Goal: Task Accomplishment & Management: Use online tool/utility

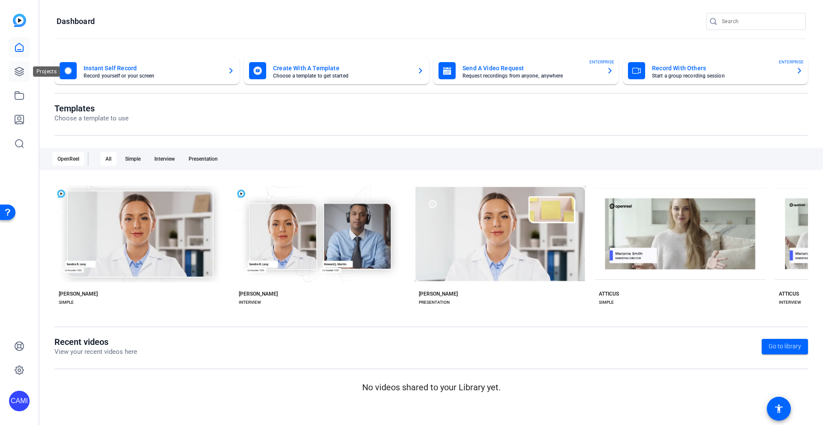
click at [16, 71] on icon at bounding box center [19, 71] width 10 height 10
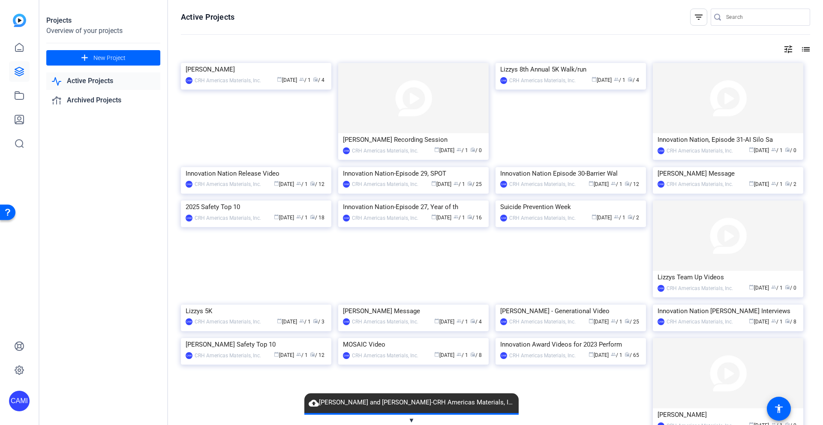
click at [369, 100] on img at bounding box center [413, 98] width 150 height 70
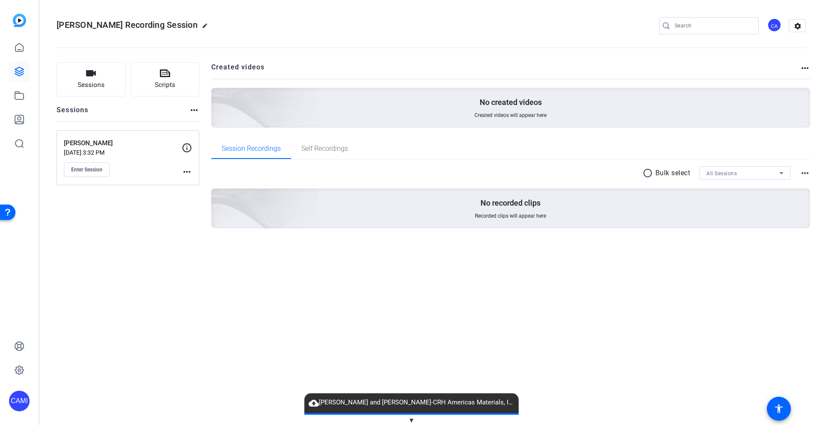
click at [410, 420] on span "▼" at bounding box center [411, 421] width 6 height 8
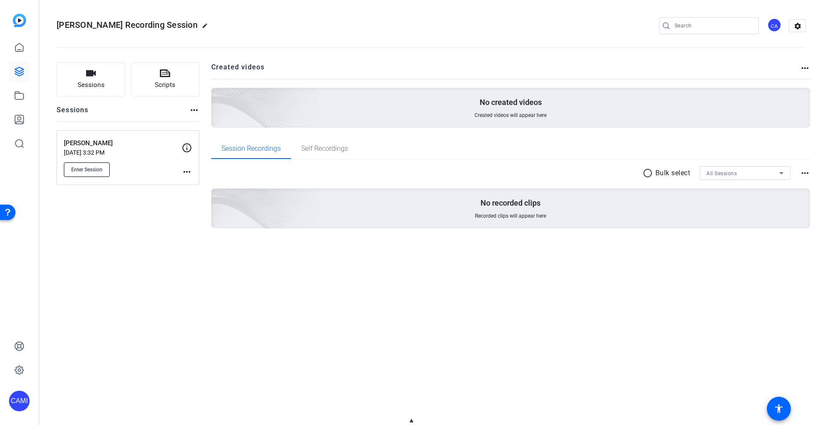
click at [100, 168] on span "Enter Session" at bounding box center [86, 169] width 31 height 7
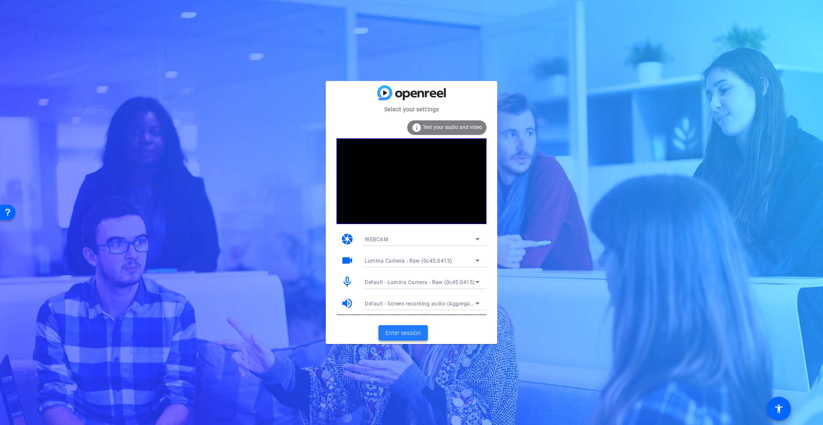
click at [405, 332] on span "Enter session" at bounding box center [403, 333] width 36 height 9
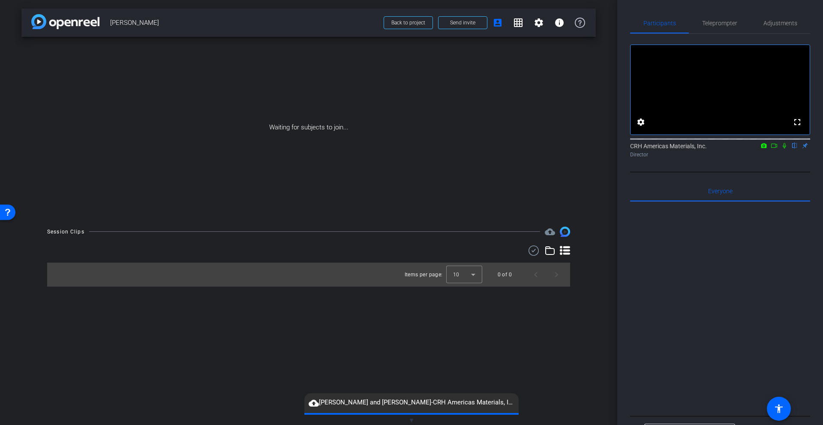
drag, startPoint x: 774, startPoint y: 156, endPoint x: 778, endPoint y: 160, distance: 5.8
click at [774, 149] on icon at bounding box center [774, 146] width 7 height 6
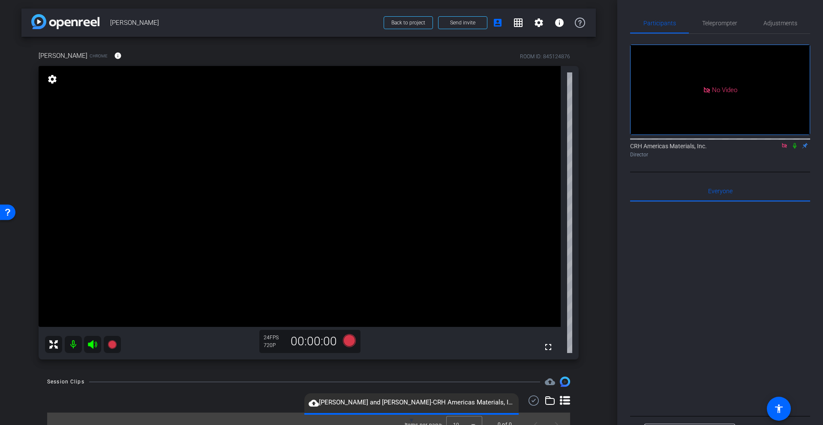
click at [796, 149] on icon at bounding box center [794, 146] width 7 height 6
drag, startPoint x: 784, startPoint y: 156, endPoint x: 789, endPoint y: 158, distance: 5.6
click at [786, 148] on icon at bounding box center [784, 145] width 5 height 5
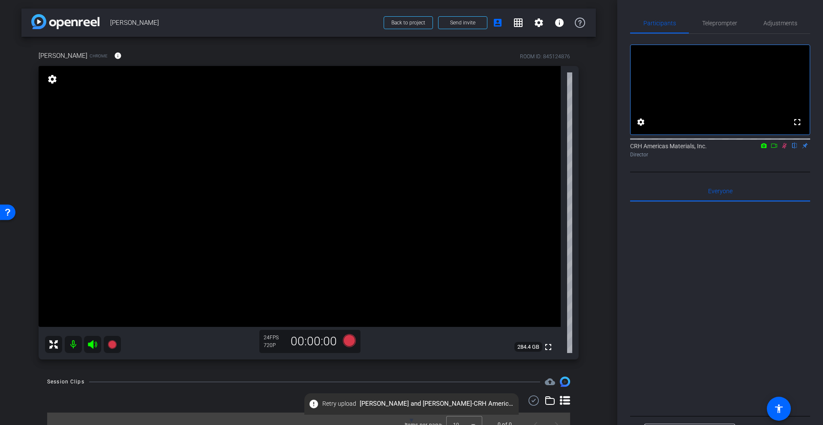
click at [784, 149] on icon at bounding box center [784, 146] width 7 height 6
click at [725, 24] on span "Teleprompter" at bounding box center [719, 23] width 35 height 6
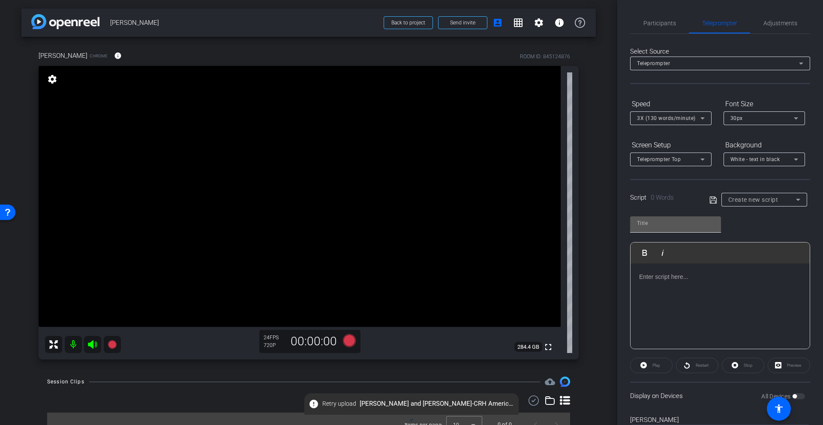
click at [655, 223] on input "text" at bounding box center [675, 223] width 77 height 10
click at [746, 200] on span "Create new script" at bounding box center [753, 199] width 50 height 7
click at [744, 228] on span "Inclusion & Engagement Council Video Script" at bounding box center [764, 230] width 72 height 10
type input "Inclusion & Engagement Council Video Script"
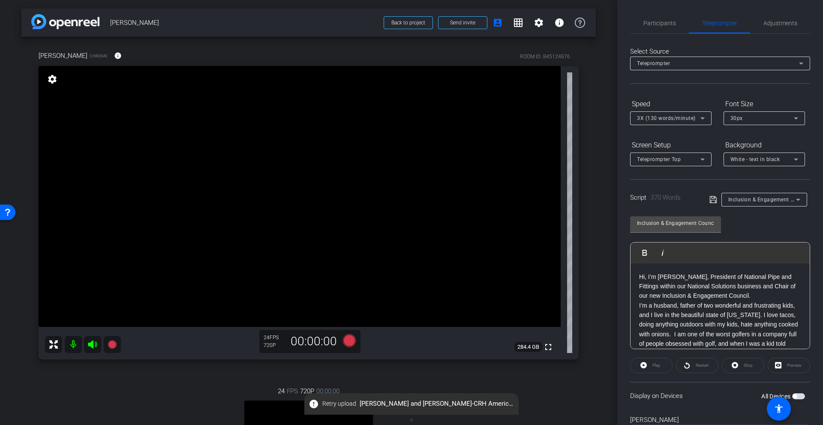
click at [743, 294] on p "Hi, I’m [PERSON_NAME], President of National Pipe and Fittings within our Natio…" at bounding box center [720, 286] width 162 height 29
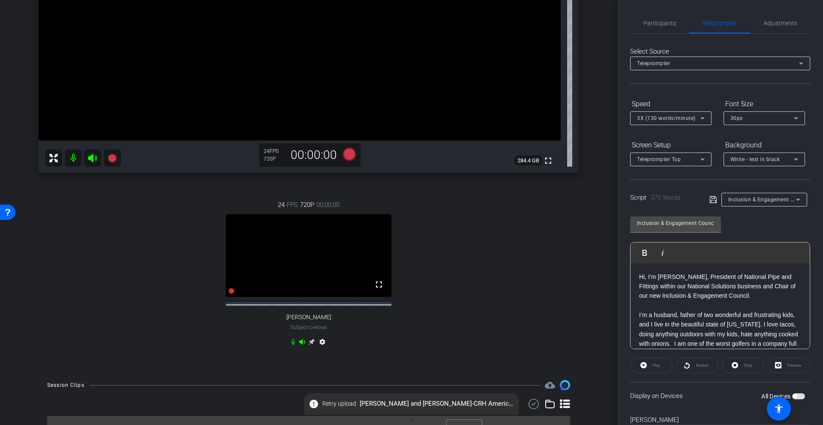
scroll to position [209, 0]
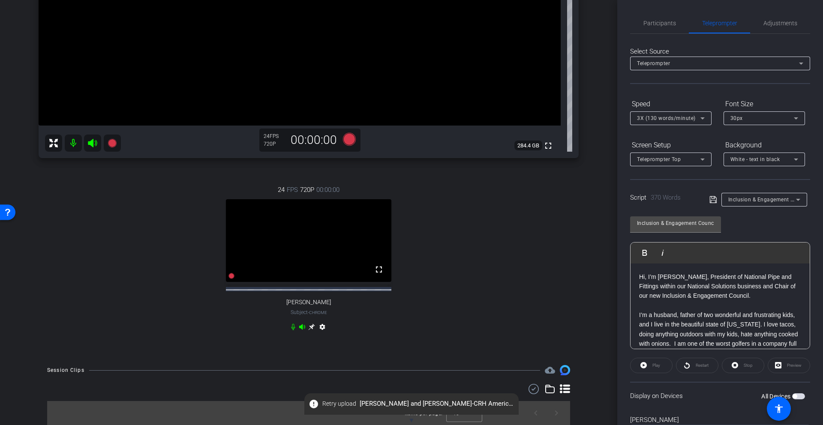
click at [381, 234] on video at bounding box center [308, 240] width 165 height 83
click at [773, 21] on span "Adjustments" at bounding box center [780, 23] width 34 height 6
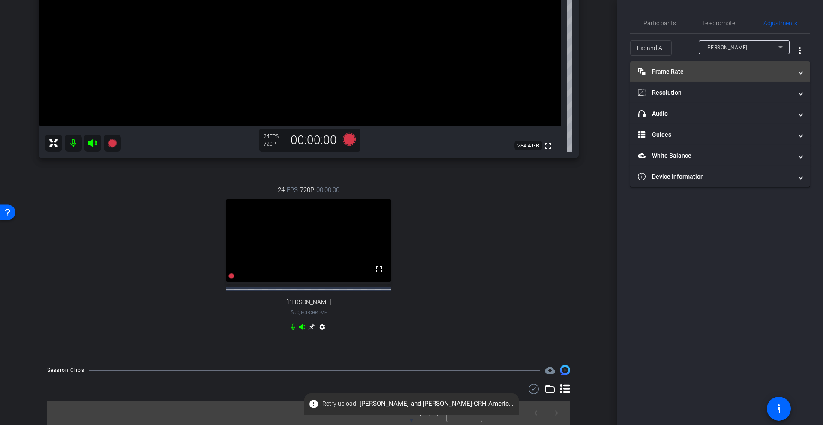
click at [670, 71] on mat-panel-title "Frame Rate Frame Rate" at bounding box center [715, 71] width 154 height 9
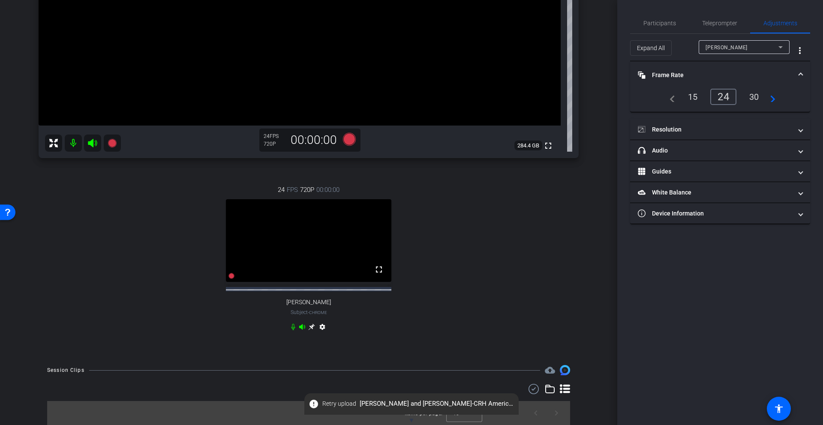
click at [755, 96] on div "30" at bounding box center [754, 97] width 23 height 15
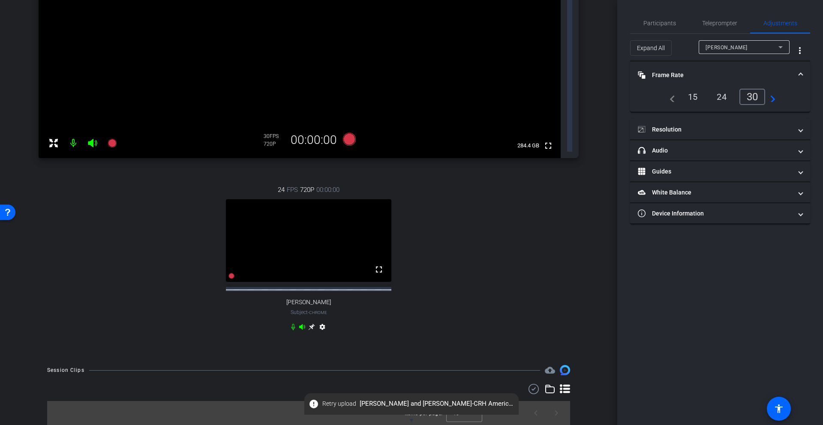
scroll to position [0, 0]
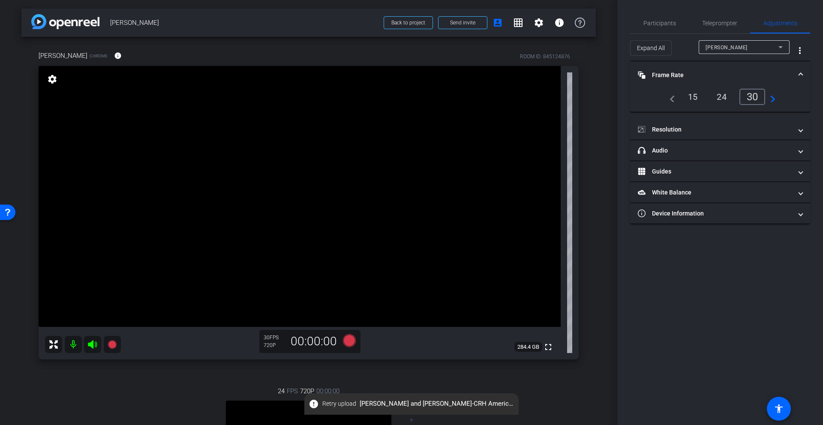
click at [708, 48] on span "[PERSON_NAME]" at bounding box center [727, 48] width 42 height 6
click at [720, 78] on span "[PERSON_NAME]" at bounding box center [727, 78] width 43 height 10
type input "11000"
click at [752, 97] on div "30" at bounding box center [754, 97] width 23 height 15
click at [754, 97] on div "30" at bounding box center [754, 97] width 23 height 15
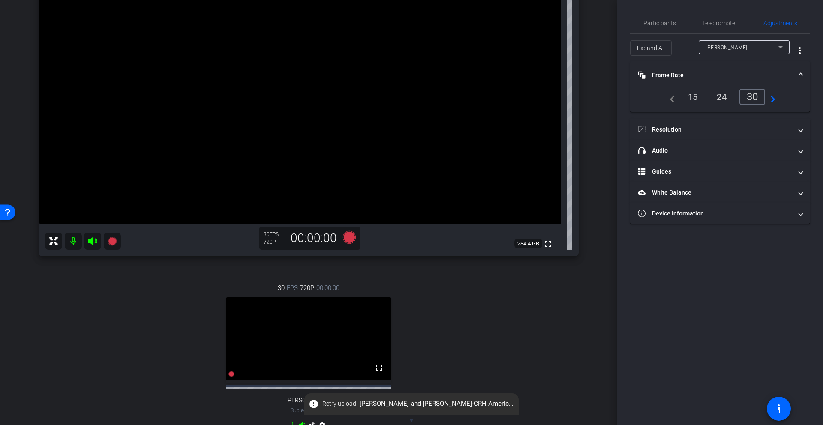
scroll to position [135, 0]
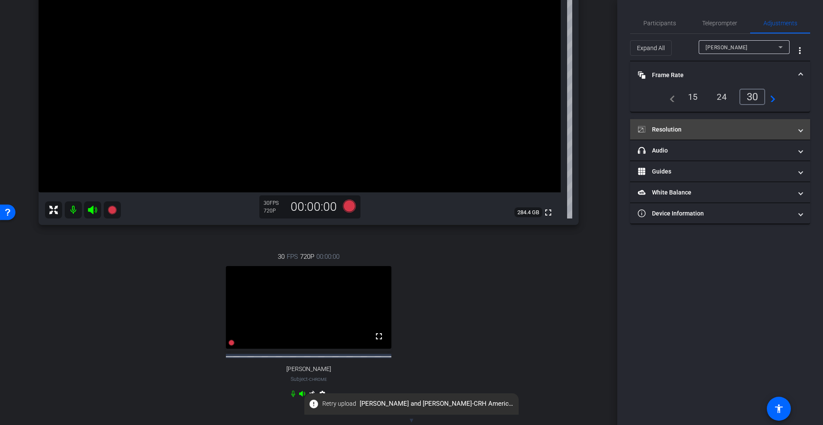
click at [672, 129] on mat-panel-title "Resolution" at bounding box center [715, 129] width 154 height 9
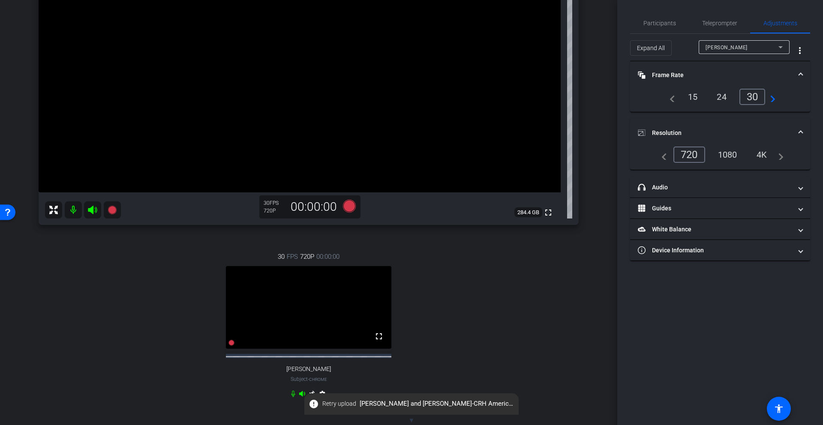
click at [729, 153] on div "1080" at bounding box center [728, 154] width 32 height 15
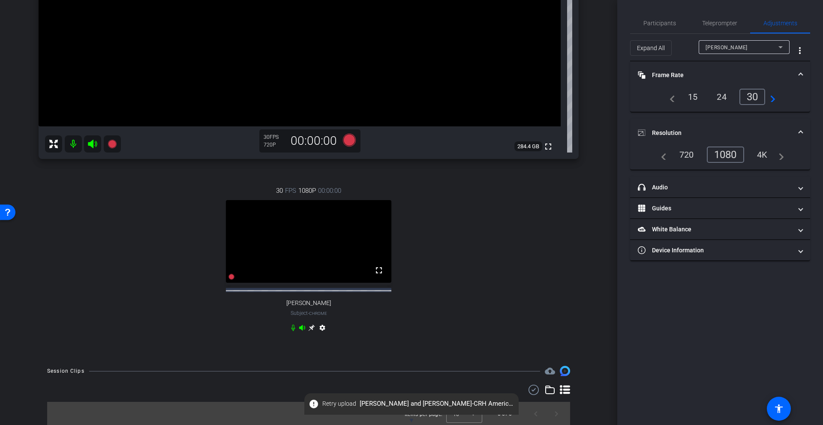
scroll to position [209, 0]
click at [322, 327] on mat-icon "settings" at bounding box center [322, 329] width 10 height 10
click at [562, 219] on div "30 FPS 1080P 00:00:00 fullscreen [PERSON_NAME] Subject - Chrome settings" at bounding box center [309, 259] width 540 height 177
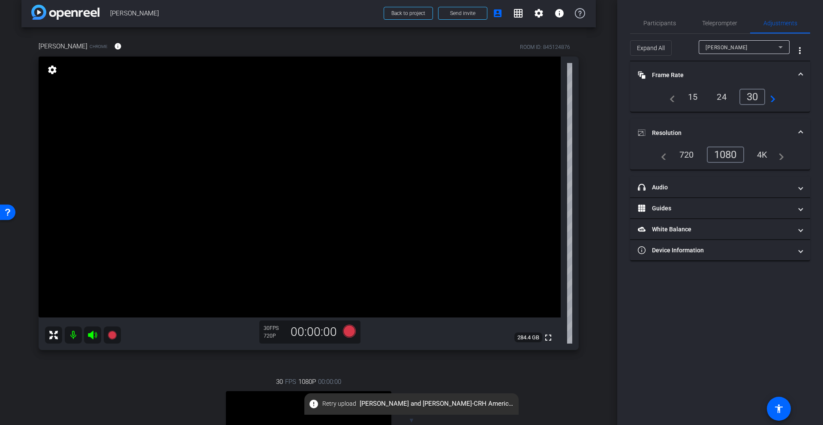
scroll to position [0, 0]
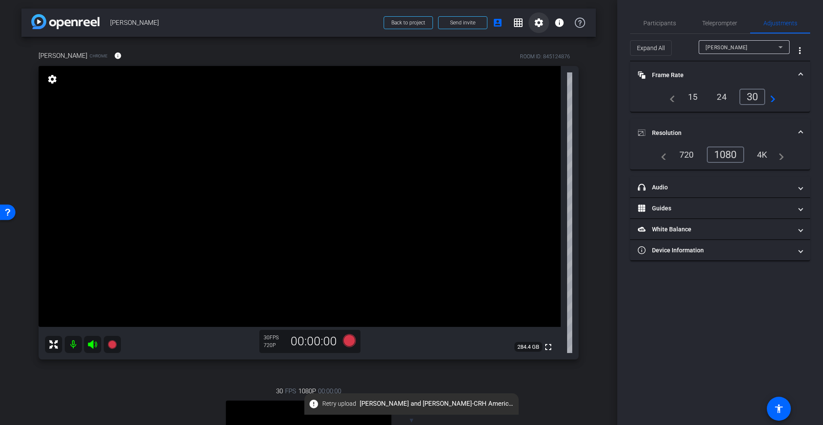
click at [535, 25] on mat-icon "settings" at bounding box center [539, 23] width 10 height 10
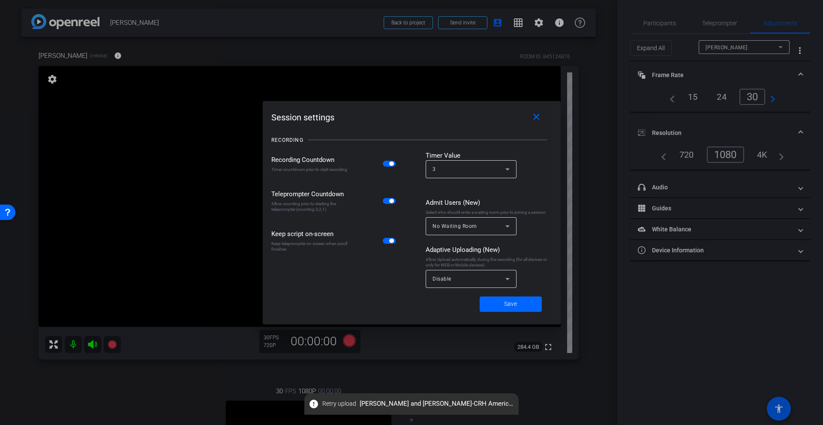
drag, startPoint x: 594, startPoint y: 129, endPoint x: 585, endPoint y: 171, distance: 43.3
click at [594, 129] on div at bounding box center [411, 212] width 823 height 425
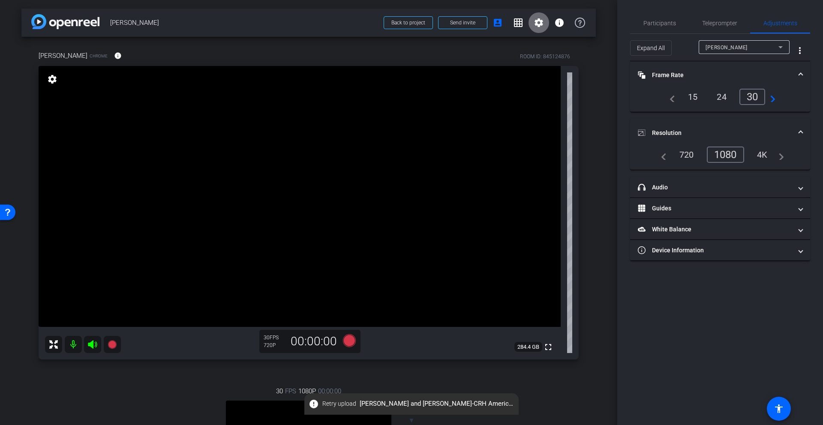
click at [536, 22] on mat-icon "settings" at bounding box center [539, 23] width 10 height 10
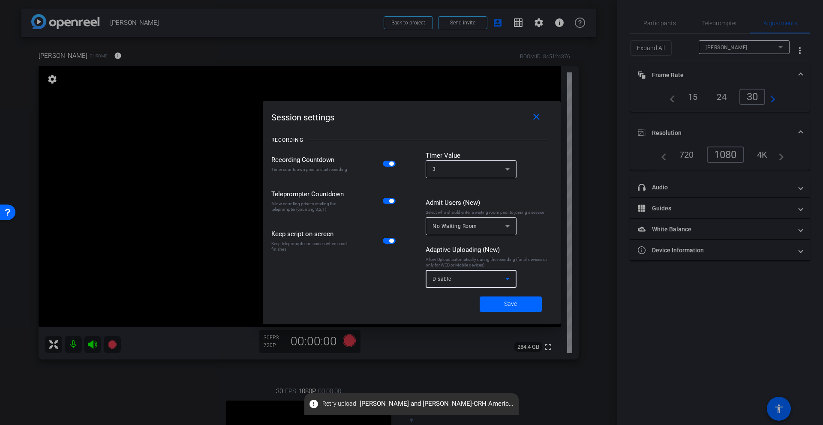
click at [476, 279] on div "Disable" at bounding box center [468, 278] width 73 height 11
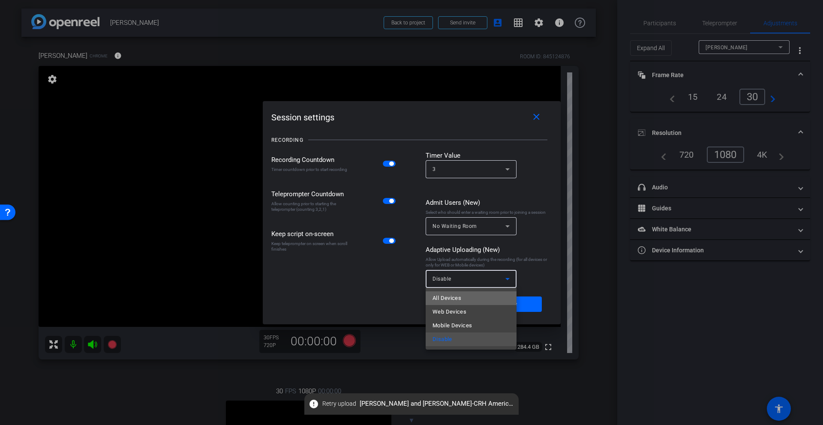
click at [449, 299] on span "All Devices" at bounding box center [446, 298] width 29 height 10
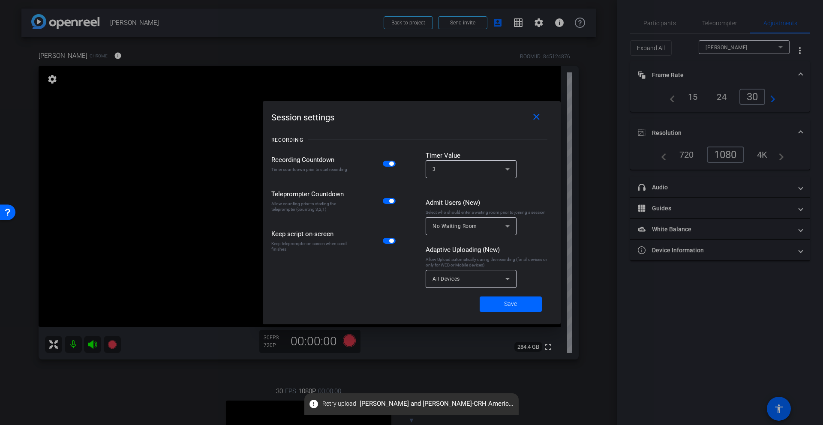
click at [596, 137] on div at bounding box center [411, 212] width 823 height 425
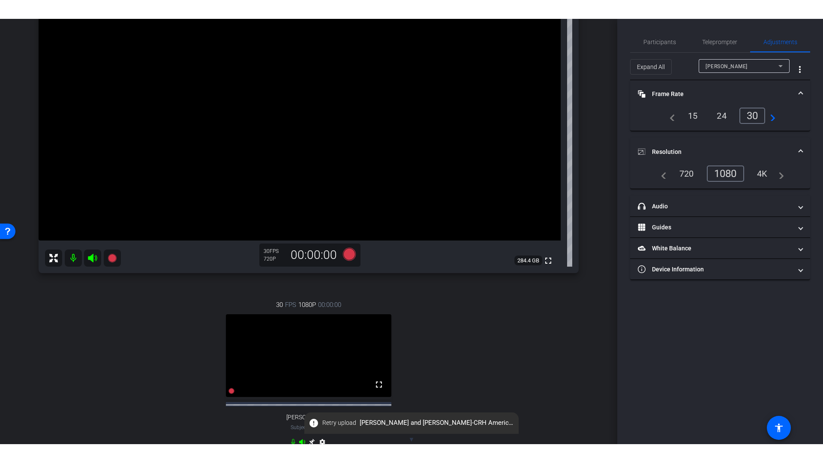
scroll to position [209, 0]
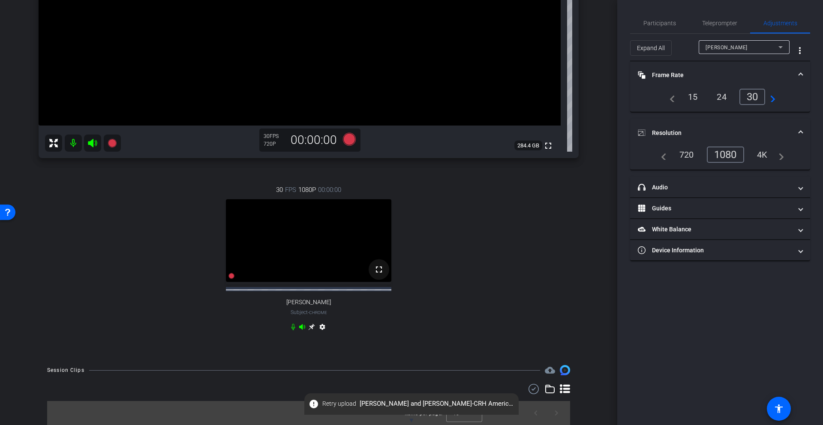
click at [380, 270] on mat-icon "fullscreen" at bounding box center [379, 269] width 10 height 10
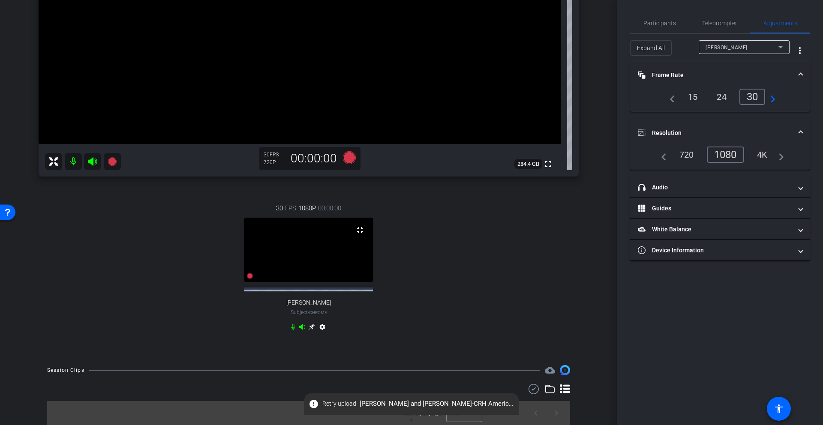
scroll to position [88, 0]
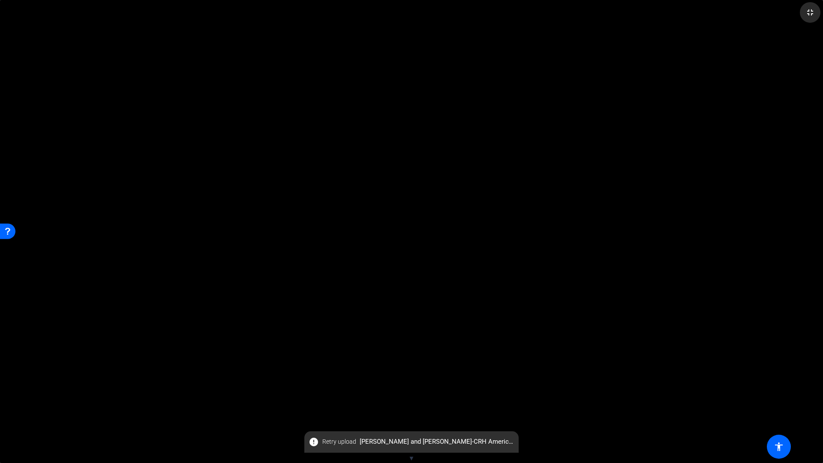
click at [810, 13] on mat-icon "fullscreen_exit" at bounding box center [810, 12] width 10 height 10
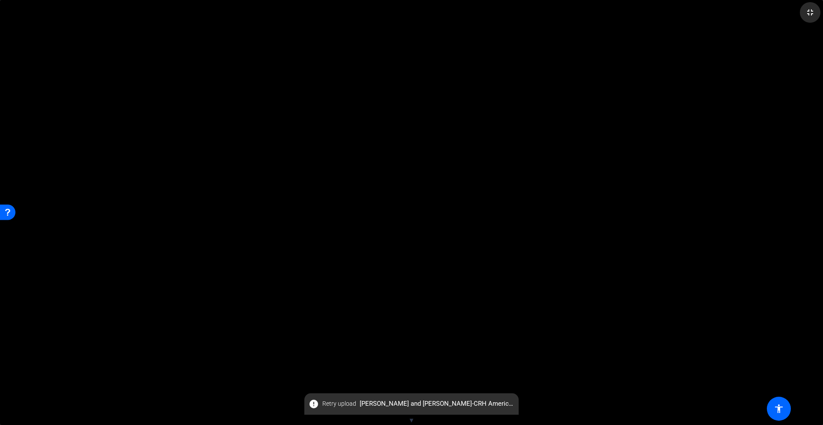
scroll to position [209, 0]
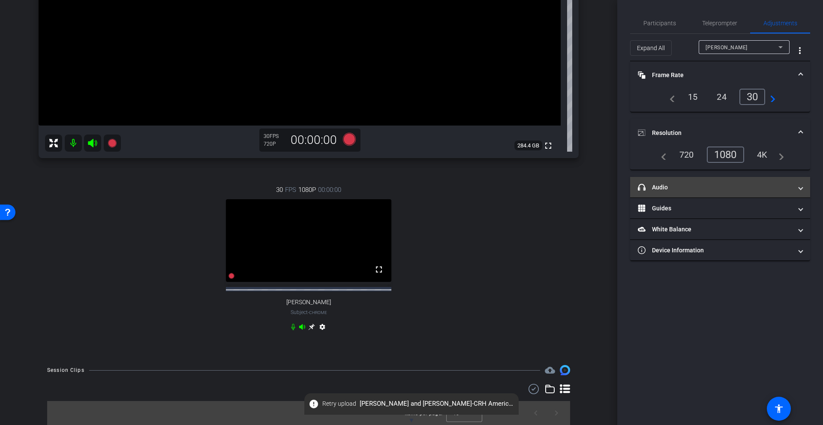
click at [657, 185] on mat-panel-title "headphone icon Audio" at bounding box center [715, 187] width 154 height 9
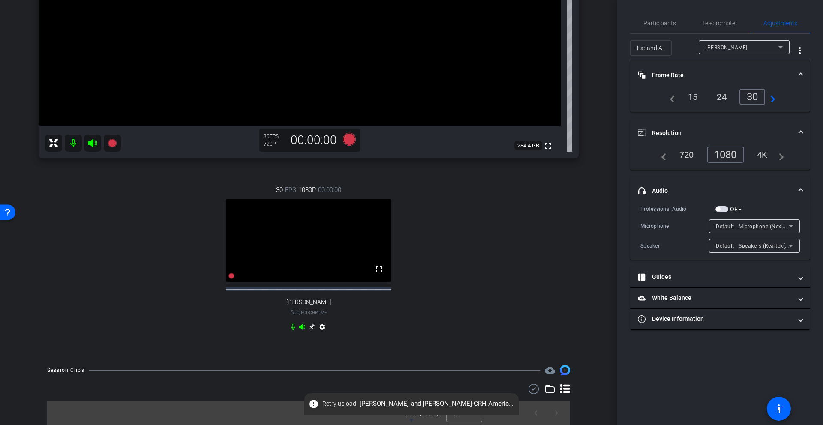
click at [724, 207] on span "button" at bounding box center [721, 209] width 13 height 6
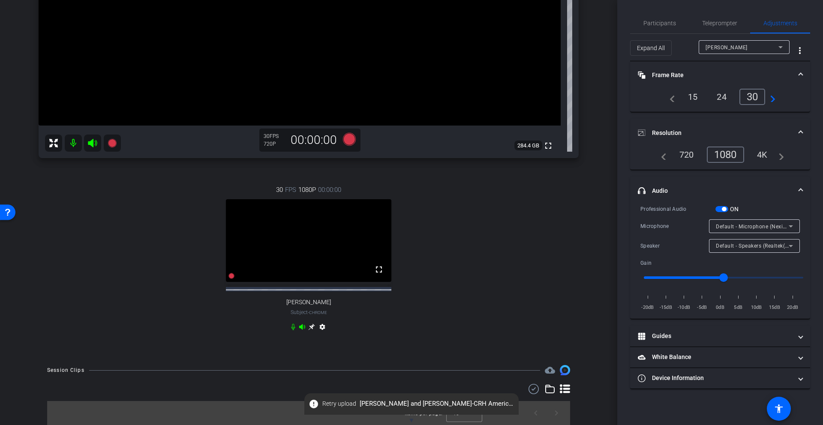
click at [720, 207] on span "button" at bounding box center [721, 209] width 13 height 6
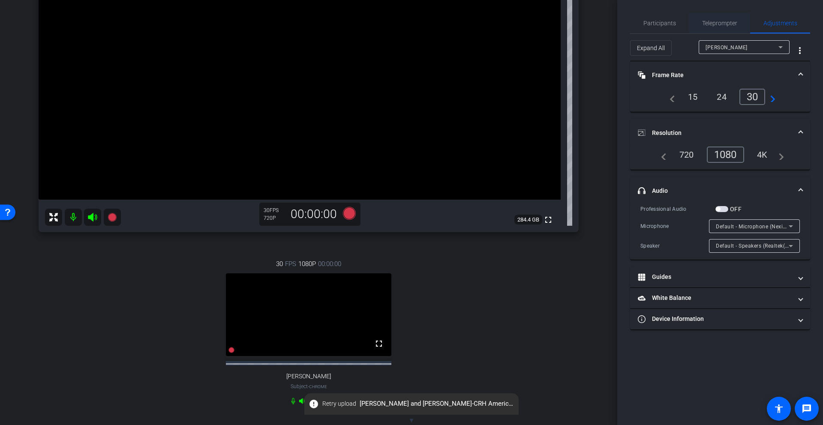
scroll to position [128, 0]
click at [660, 22] on span "Participants" at bounding box center [659, 23] width 33 height 6
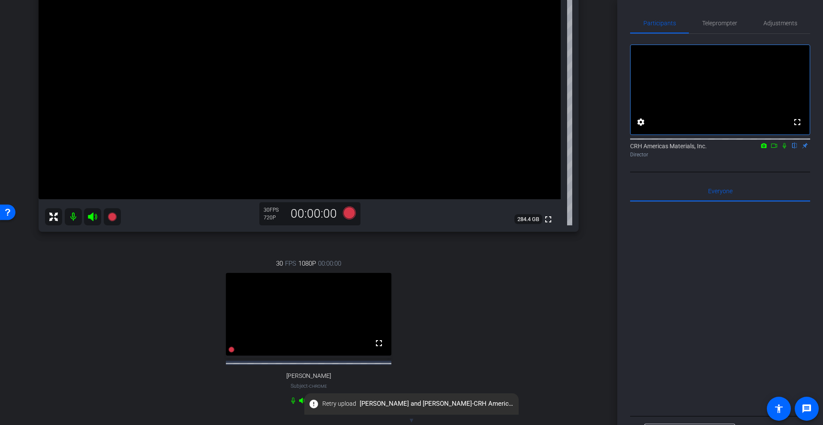
click at [75, 215] on mat-icon at bounding box center [73, 216] width 17 height 17
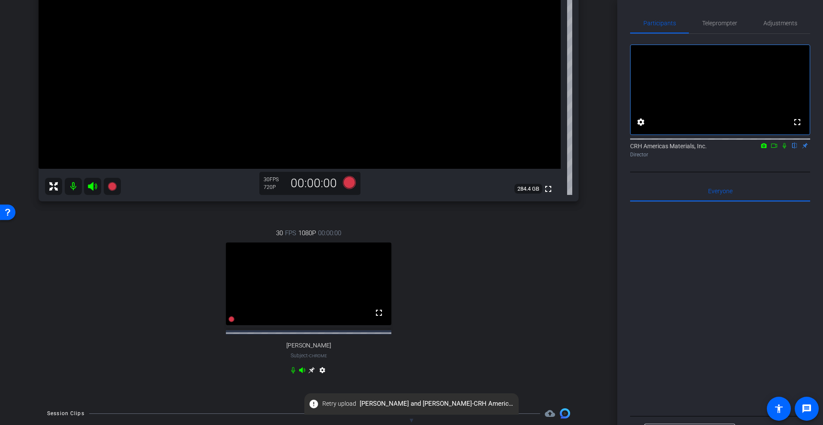
scroll to position [209, 0]
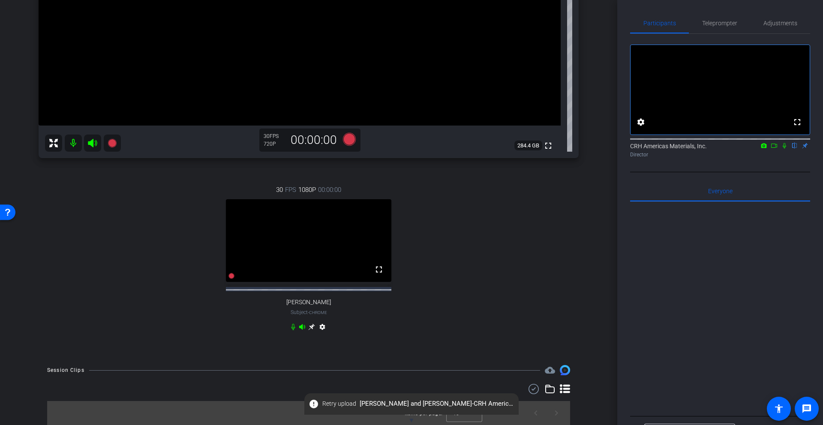
click at [323, 326] on mat-icon "settings" at bounding box center [322, 329] width 10 height 10
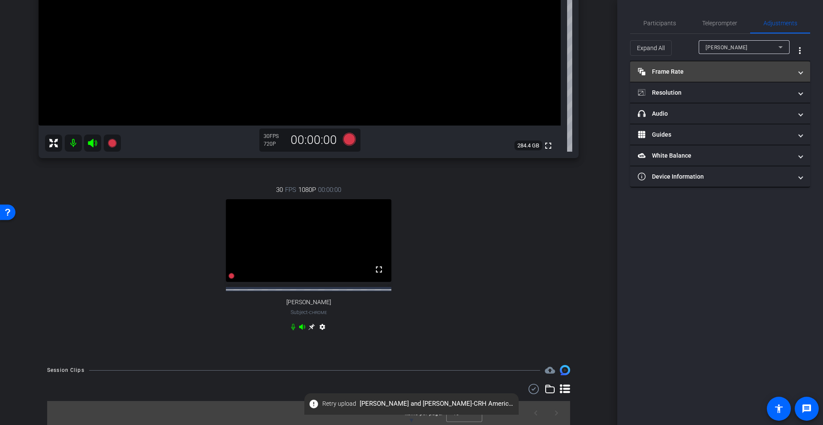
click at [663, 69] on mat-panel-title "Frame Rate Frame Rate" at bounding box center [715, 71] width 154 height 9
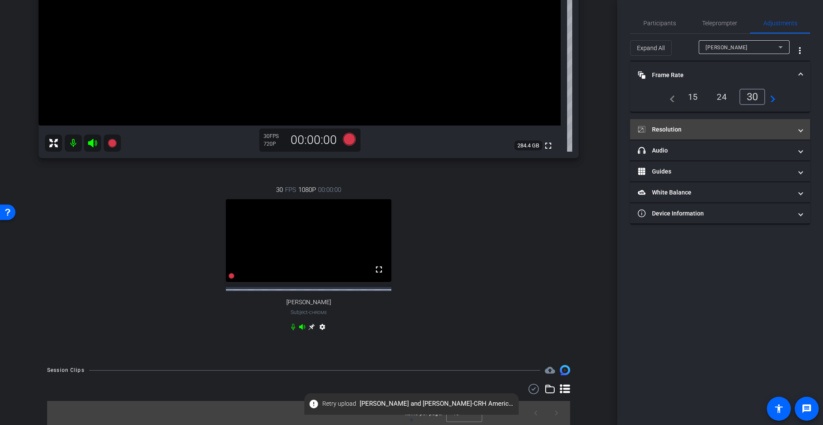
click at [677, 125] on mat-panel-title "Resolution" at bounding box center [715, 129] width 154 height 9
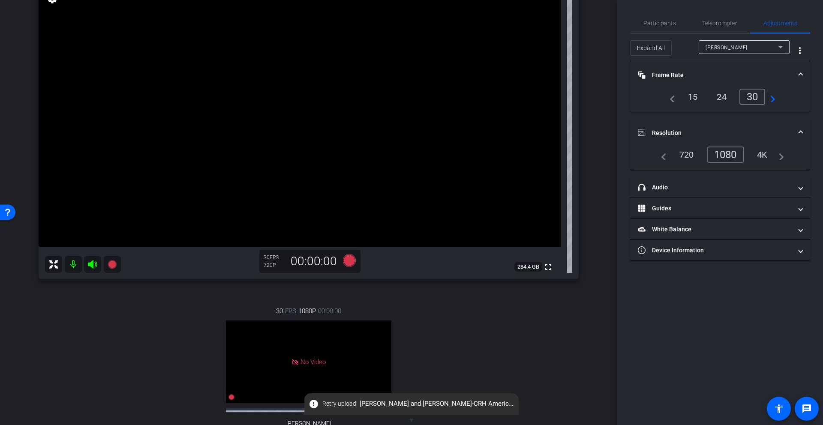
scroll to position [80, 0]
type input "11000"
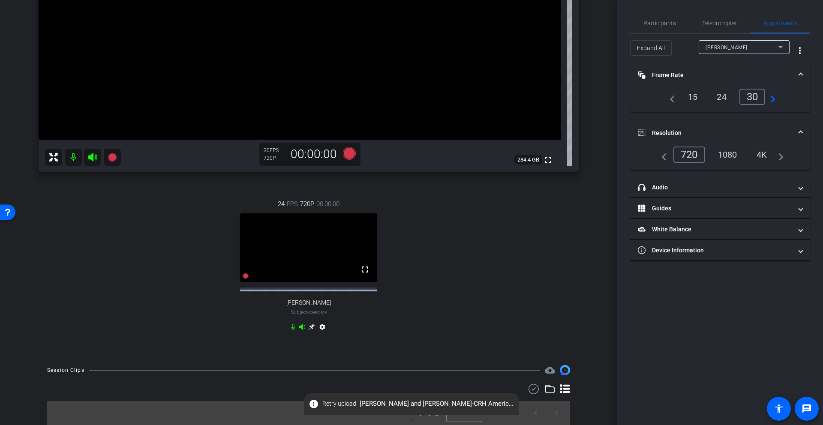
scroll to position [209, 0]
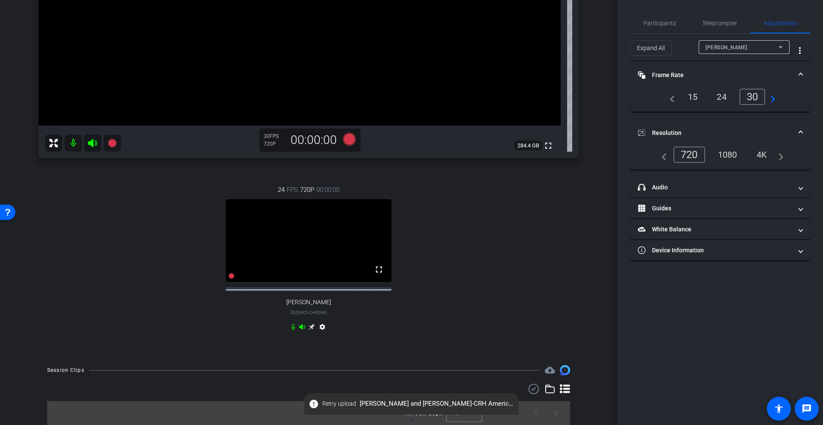
click at [722, 48] on span "[PERSON_NAME]" at bounding box center [727, 48] width 42 height 6
click at [718, 78] on span "[PERSON_NAME]" at bounding box center [727, 78] width 43 height 10
click at [727, 156] on div "1080" at bounding box center [728, 154] width 32 height 15
click at [321, 327] on mat-icon "settings" at bounding box center [322, 329] width 10 height 10
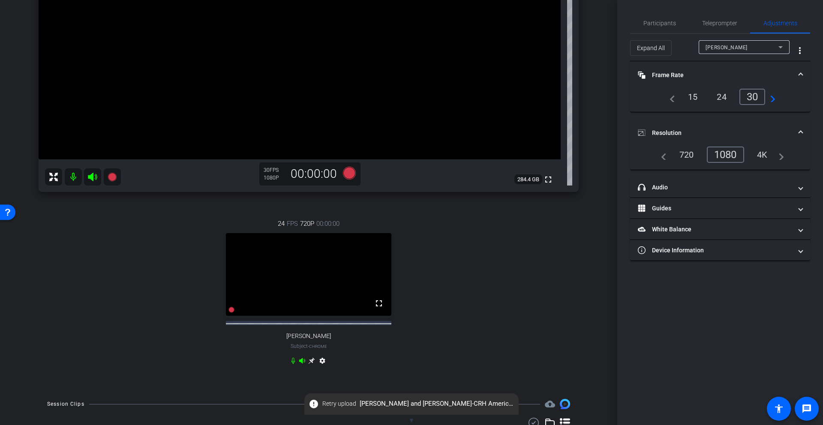
scroll to position [173, 0]
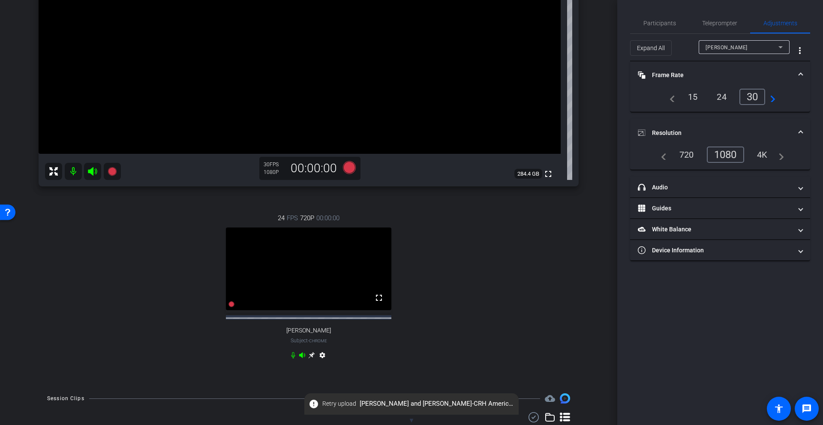
click at [322, 362] on mat-icon "settings" at bounding box center [322, 357] width 10 height 10
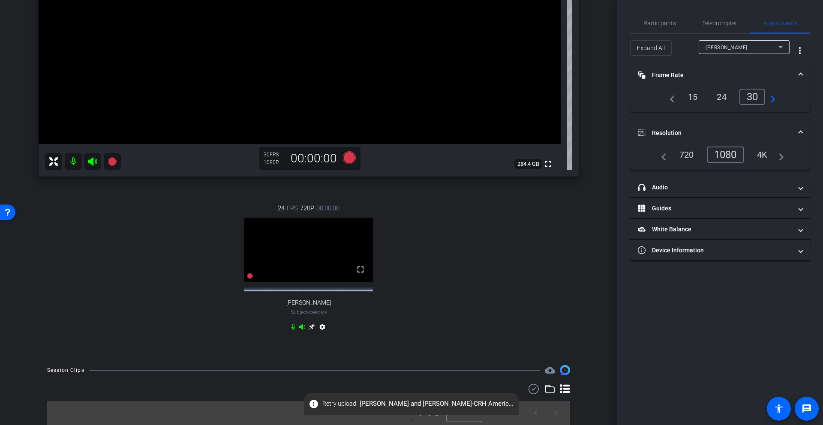
scroll to position [187, 0]
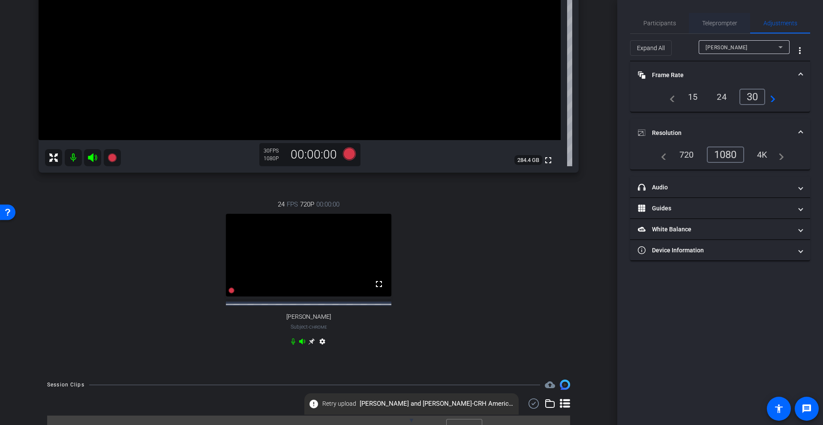
click at [723, 20] on span "Teleprompter" at bounding box center [719, 23] width 35 height 6
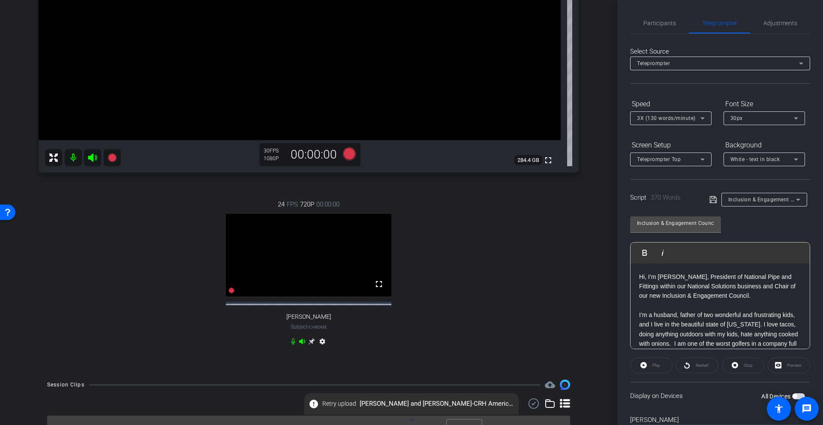
click at [655, 366] on div "Play" at bounding box center [651, 365] width 42 height 15
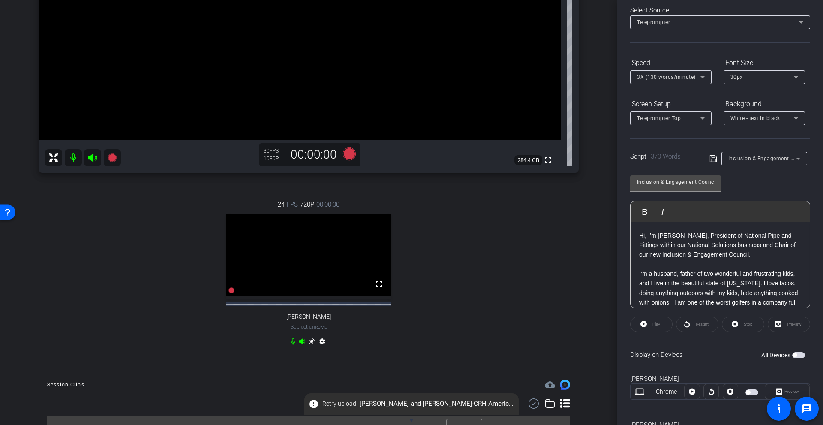
scroll to position [42, 0]
click at [799, 356] on span "button" at bounding box center [798, 355] width 13 height 6
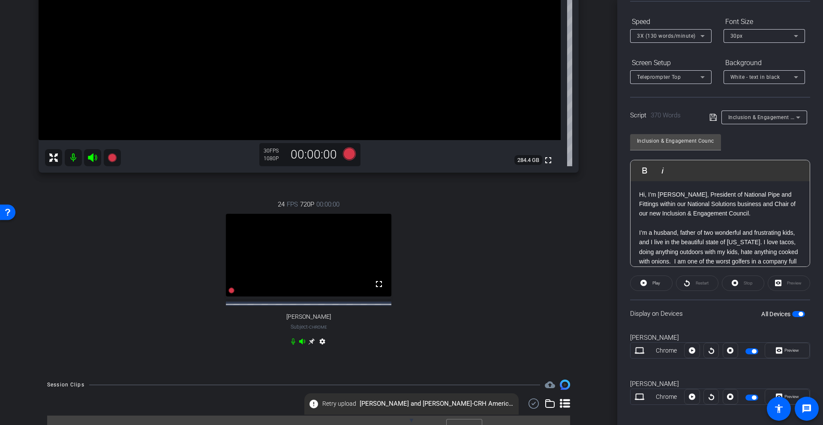
scroll to position [90, 0]
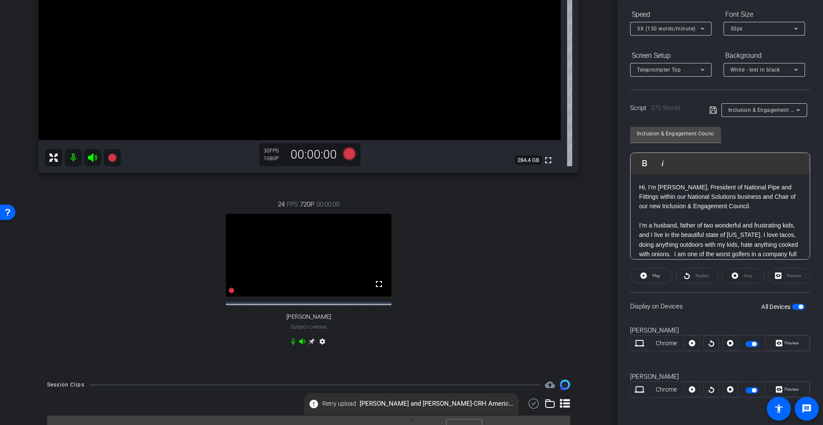
drag, startPoint x: 796, startPoint y: 308, endPoint x: 775, endPoint y: 323, distance: 25.6
click at [796, 308] on span "button" at bounding box center [798, 307] width 13 height 6
click at [790, 392] on div "Preview" at bounding box center [787, 389] width 45 height 15
click at [803, 306] on span "button" at bounding box center [798, 307] width 13 height 6
click at [649, 274] on span at bounding box center [651, 276] width 42 height 21
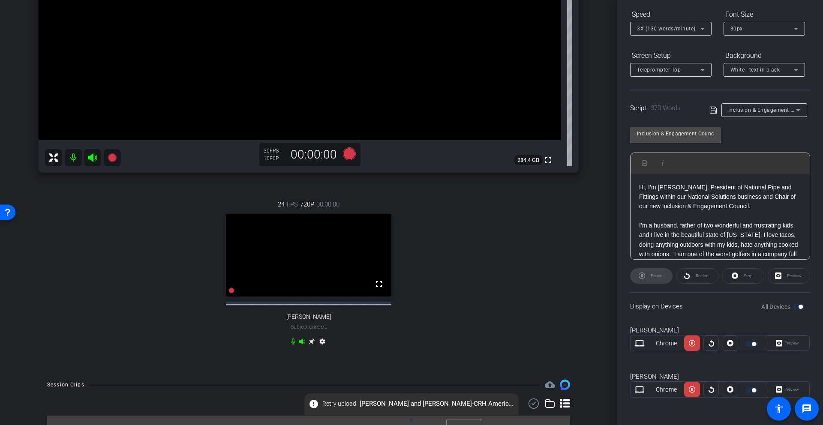
click at [738, 274] on div "Stop" at bounding box center [743, 275] width 42 height 15
click at [733, 275] on div "Stop" at bounding box center [743, 275] width 42 height 15
click at [690, 344] on icon at bounding box center [692, 343] width 6 height 13
click at [730, 344] on div at bounding box center [730, 343] width 15 height 15
click at [709, 343] on div at bounding box center [710, 343] width 15 height 15
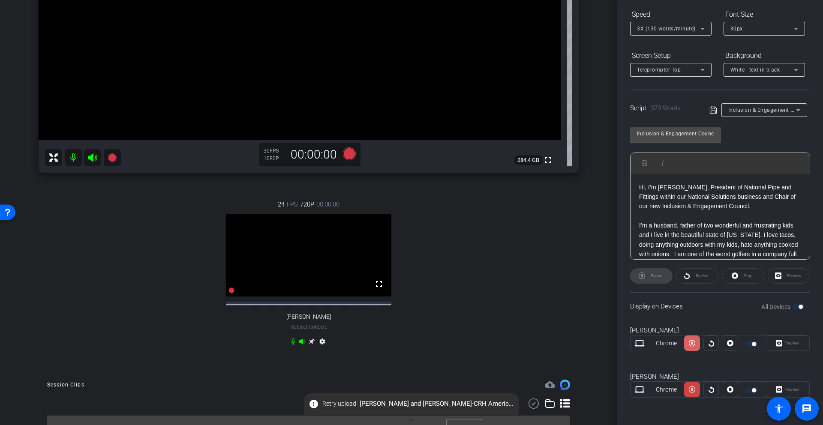
click at [691, 344] on icon at bounding box center [692, 343] width 6 height 13
click at [692, 344] on icon at bounding box center [692, 343] width 6 height 6
click at [712, 345] on div at bounding box center [710, 343] width 15 height 15
click at [691, 388] on icon at bounding box center [692, 390] width 6 height 6
click at [691, 344] on icon at bounding box center [692, 343] width 6 height 13
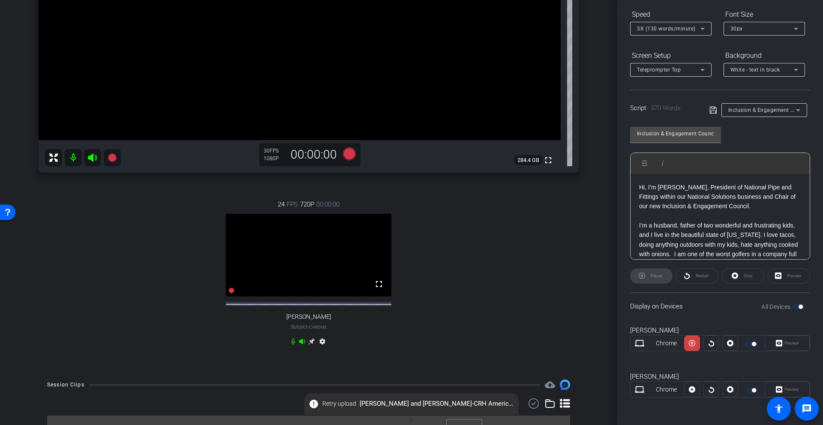
click at [711, 344] on div at bounding box center [710, 343] width 15 height 15
drag, startPoint x: 727, startPoint y: 344, endPoint x: 724, endPoint y: 378, distance: 34.4
click at [727, 344] on div at bounding box center [730, 343] width 15 height 15
click at [732, 391] on div at bounding box center [730, 389] width 15 height 15
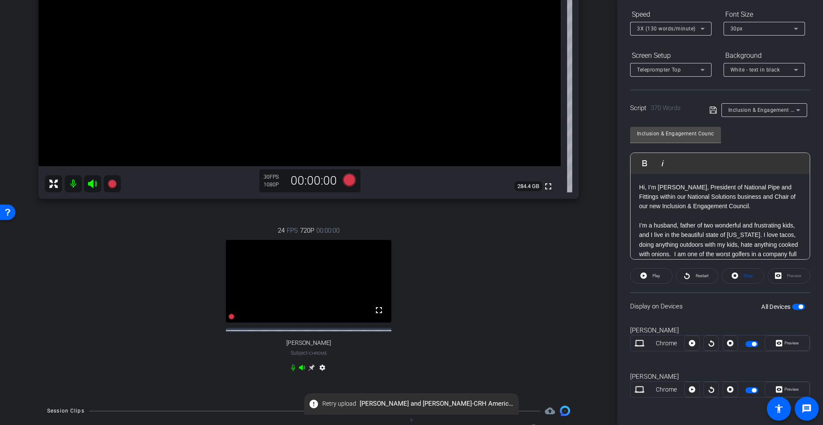
scroll to position [0, 0]
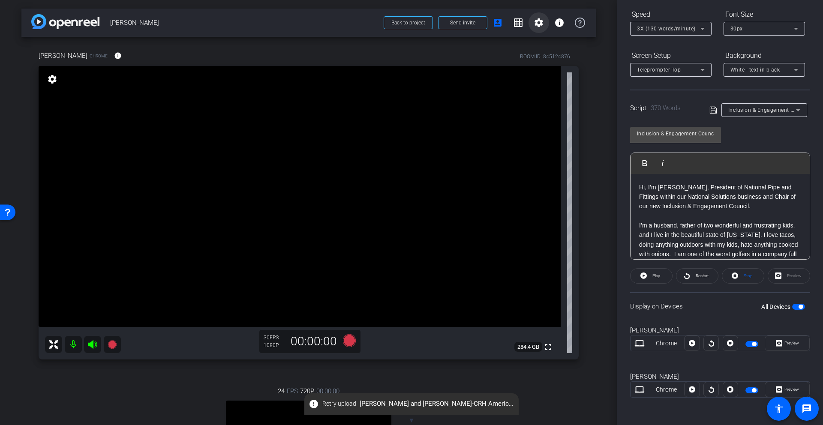
click at [540, 18] on mat-icon "settings" at bounding box center [539, 23] width 10 height 10
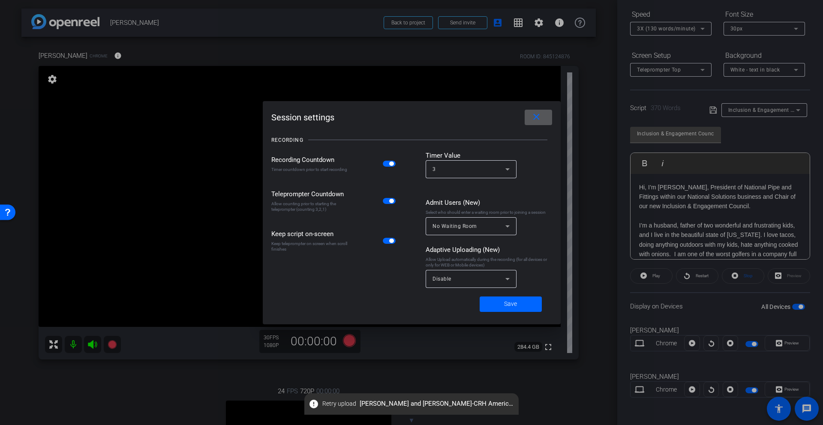
click at [438, 278] on span "Disable" at bounding box center [441, 279] width 19 height 6
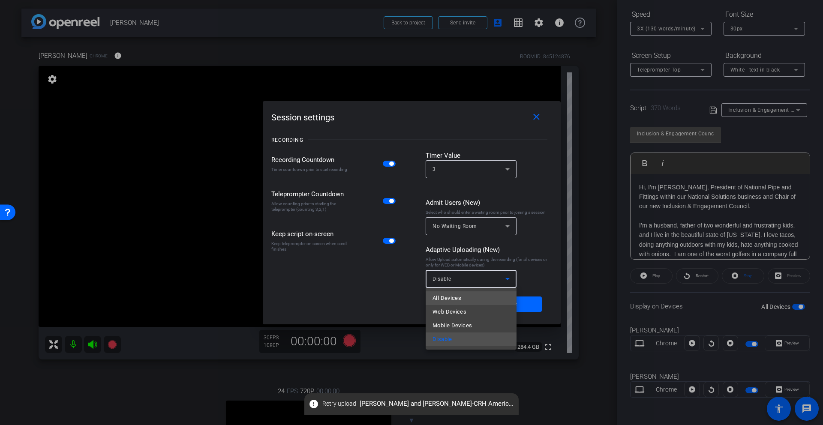
click at [446, 299] on span "All Devices" at bounding box center [446, 298] width 29 height 10
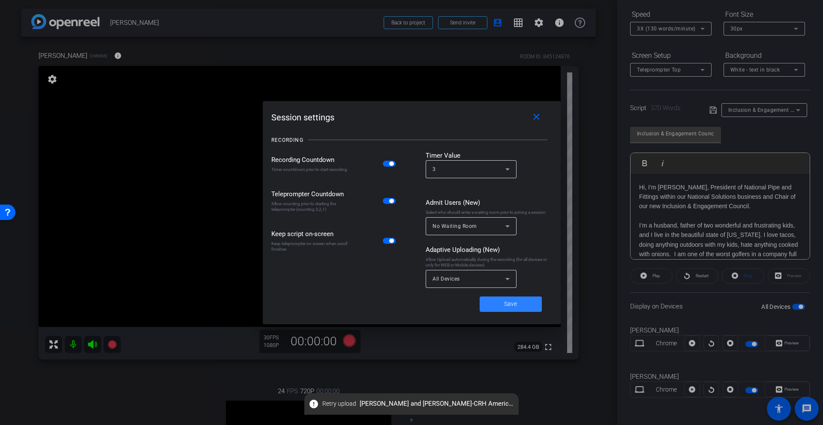
click at [509, 304] on span "Save" at bounding box center [510, 304] width 13 height 9
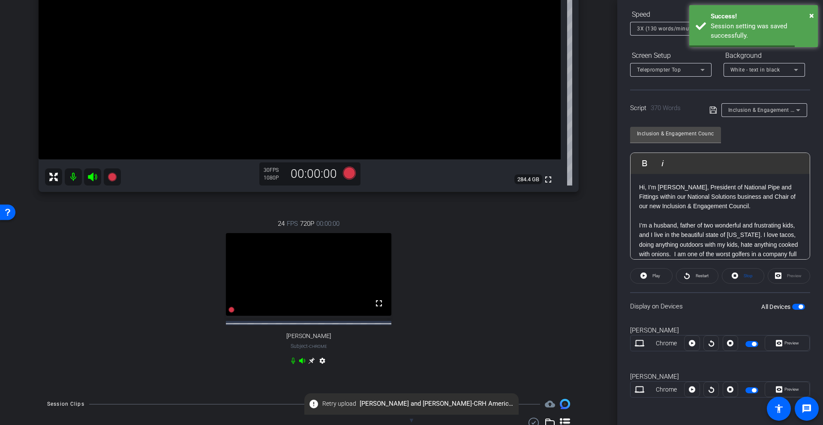
scroll to position [168, 0]
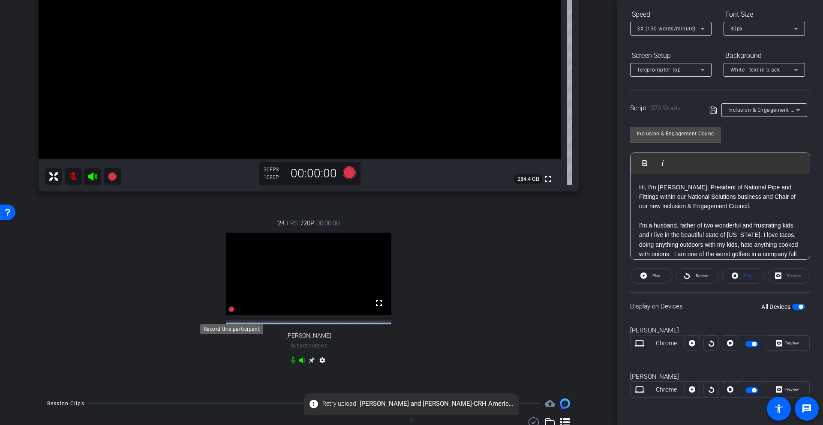
click at [230, 312] on icon at bounding box center [231, 309] width 6 height 6
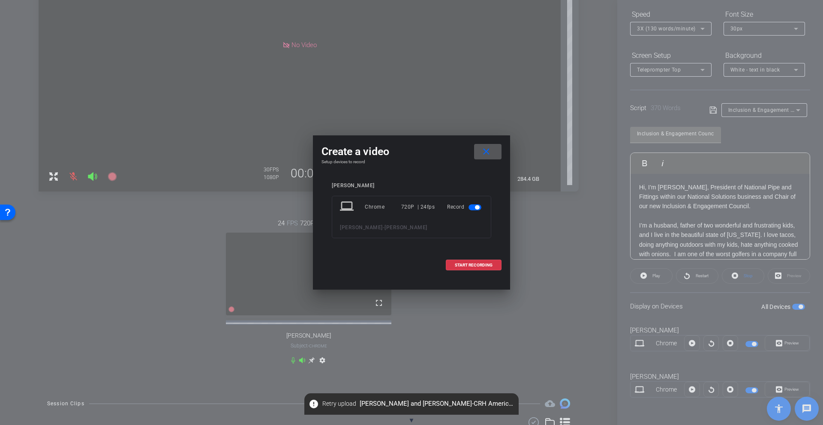
click at [489, 152] on mat-icon "close" at bounding box center [486, 152] width 11 height 11
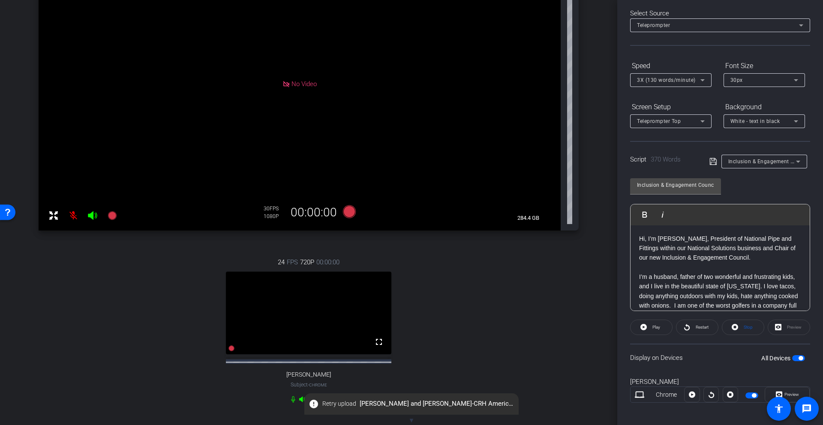
scroll to position [0, 0]
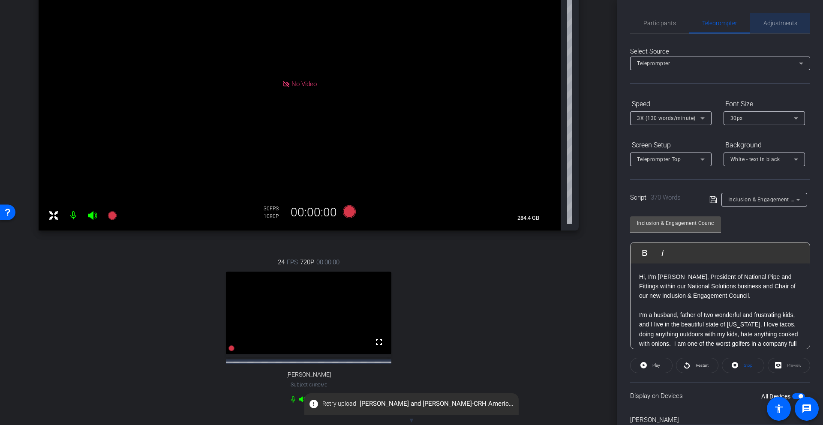
click at [781, 24] on span "Adjustments" at bounding box center [780, 23] width 34 height 6
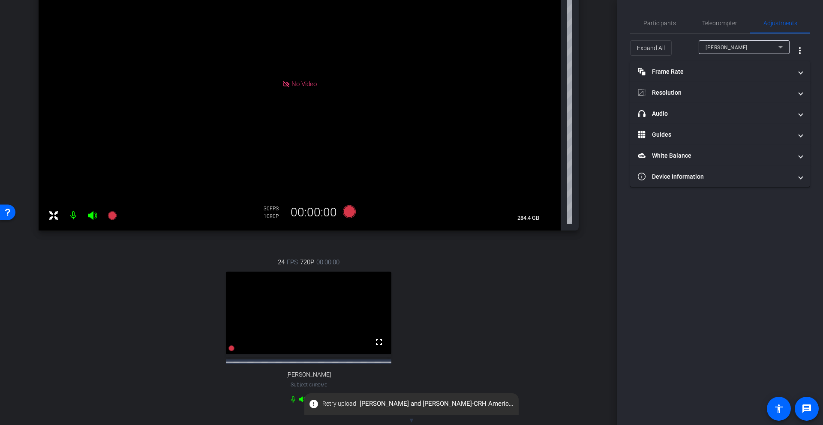
click at [740, 47] on div "[PERSON_NAME]" at bounding box center [742, 47] width 73 height 11
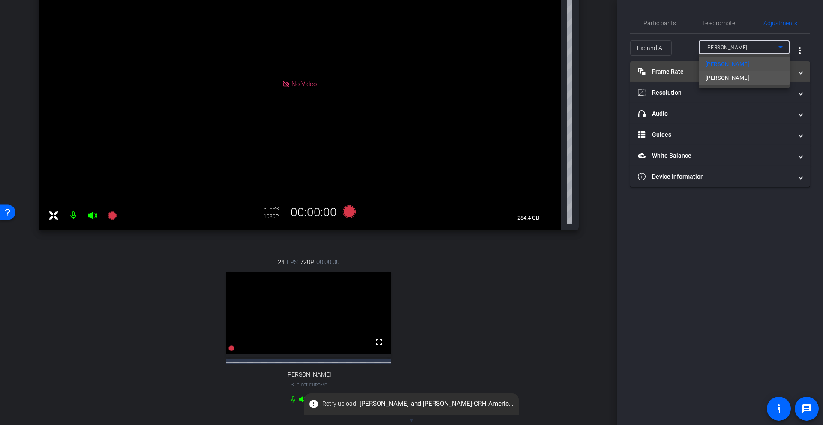
click at [718, 76] on span "[PERSON_NAME]" at bounding box center [727, 78] width 43 height 10
type input "11000"
click at [661, 69] on mat-panel-title "Frame Rate Frame Rate" at bounding box center [715, 71] width 154 height 9
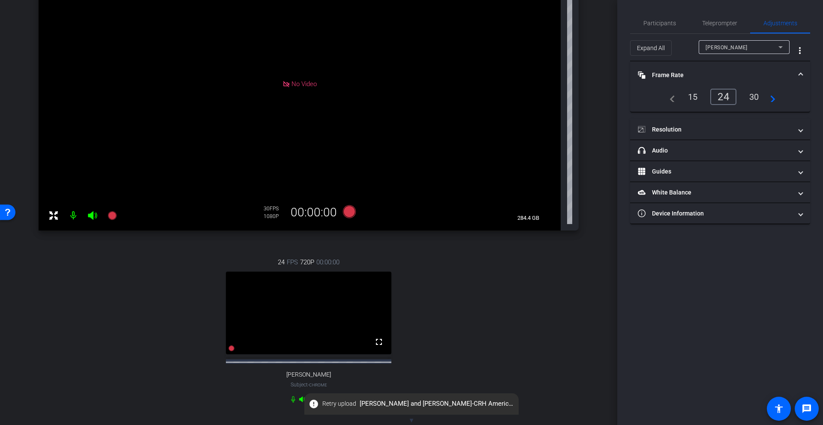
click at [755, 97] on div "30" at bounding box center [754, 97] width 23 height 15
click at [666, 131] on mat-panel-title "Resolution" at bounding box center [715, 129] width 154 height 9
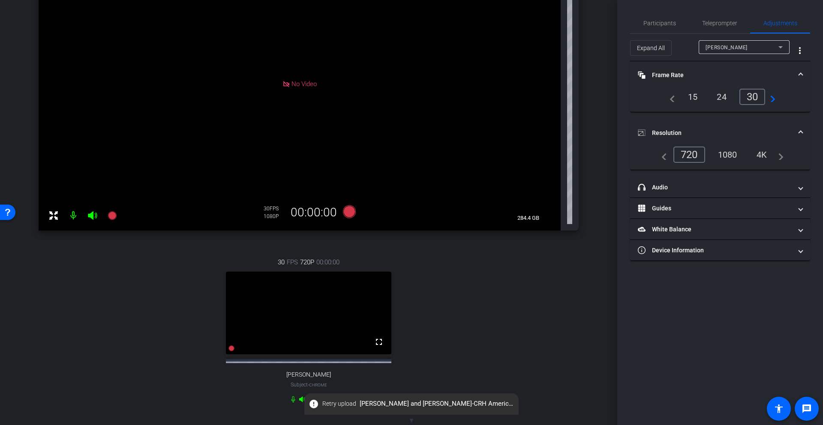
click at [722, 155] on div "1080" at bounding box center [728, 154] width 32 height 15
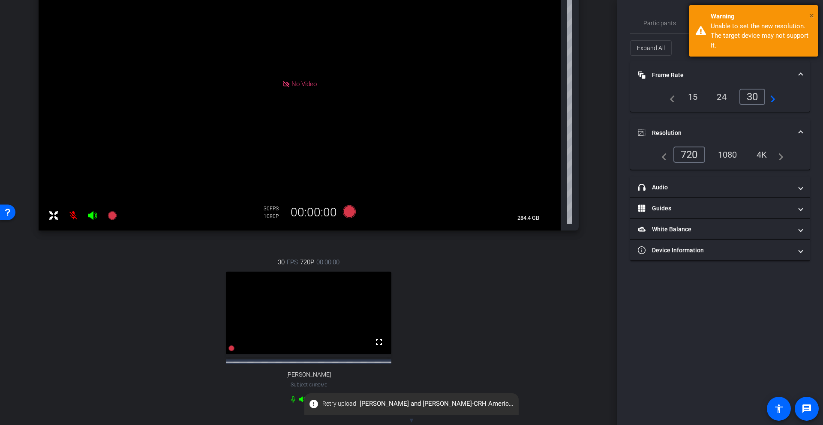
drag, startPoint x: 811, startPoint y: 14, endPoint x: 805, endPoint y: 24, distance: 11.4
click at [811, 14] on span "×" at bounding box center [811, 15] width 5 height 10
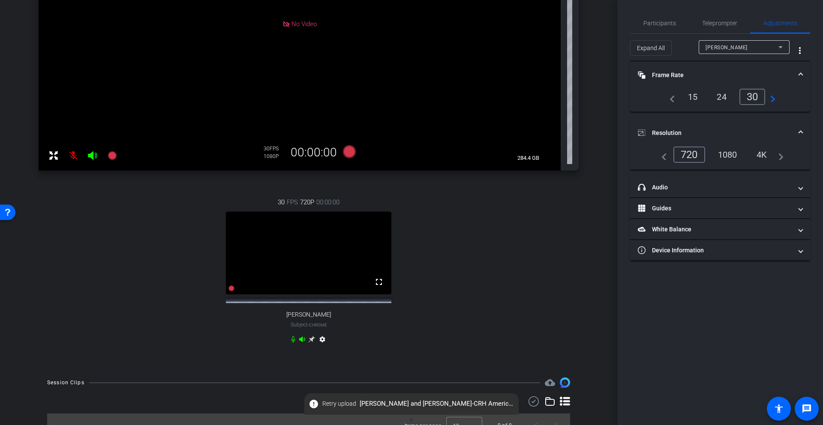
scroll to position [194, 0]
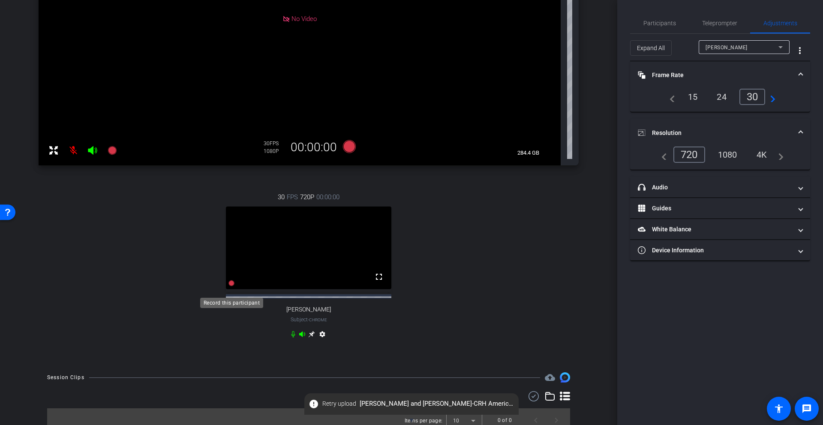
click at [232, 286] on icon at bounding box center [231, 283] width 6 height 6
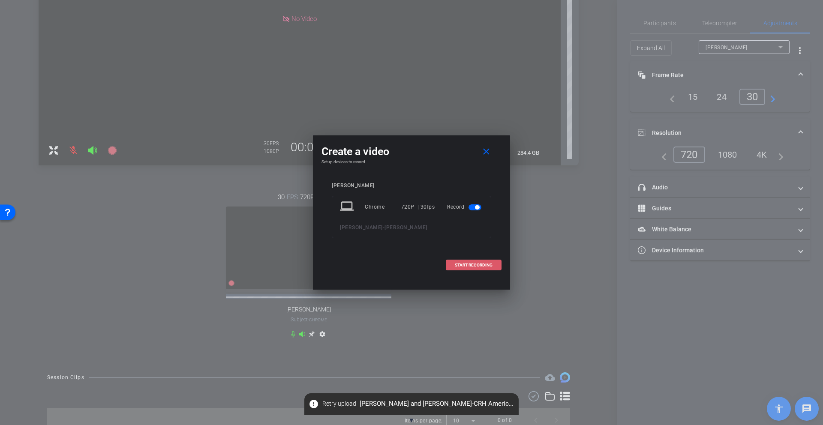
click at [464, 267] on span "START RECORDING" at bounding box center [474, 265] width 38 height 4
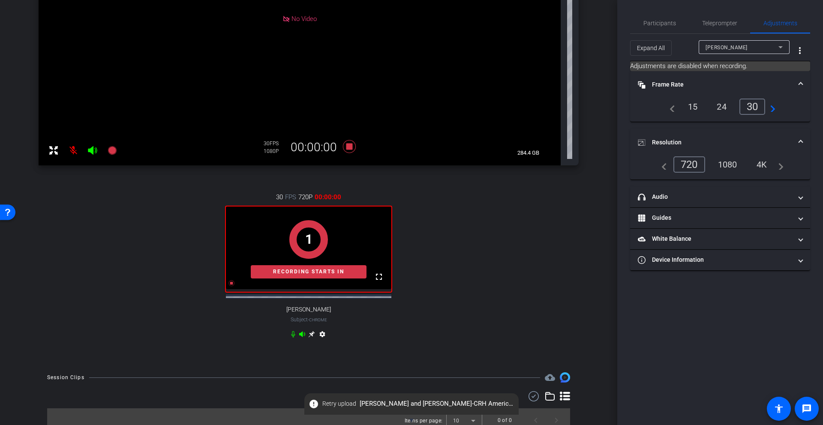
drag, startPoint x: 712, startPoint y: 21, endPoint x: 730, endPoint y: 90, distance: 70.9
click at [712, 21] on span "Teleprompter" at bounding box center [719, 23] width 35 height 6
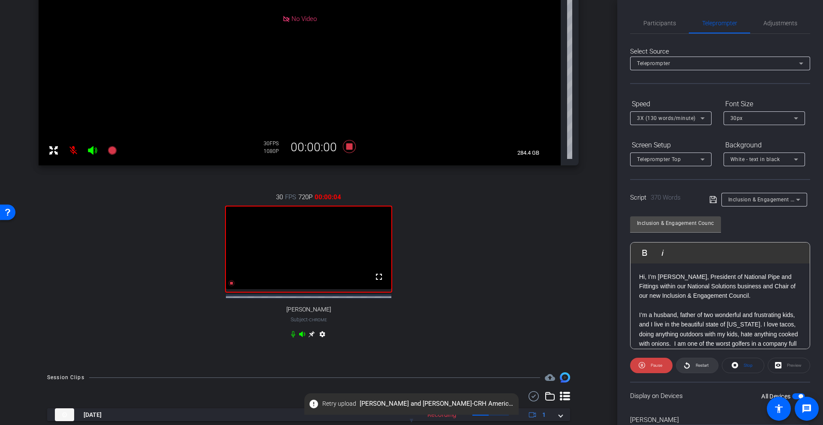
click at [688, 365] on icon at bounding box center [687, 365] width 6 height 11
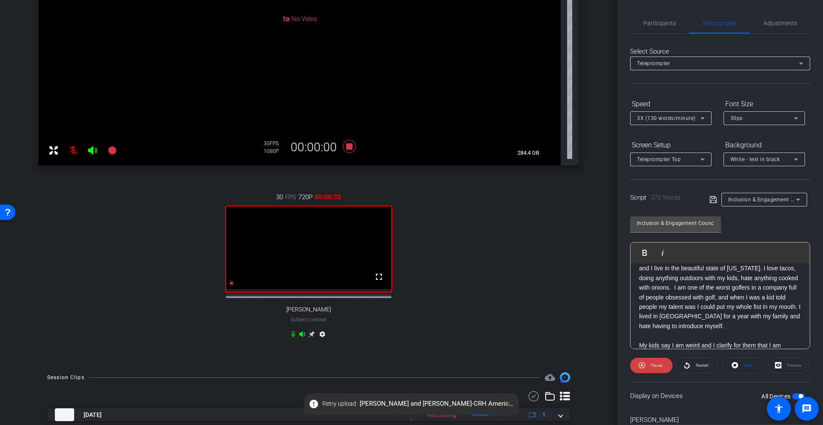
scroll to position [58, 0]
click at [703, 365] on span "Restart" at bounding box center [702, 365] width 13 height 5
click at [651, 366] on span "Pause" at bounding box center [657, 365] width 12 height 5
click at [685, 119] on span "3X (130 words/minute)" at bounding box center [666, 118] width 59 height 6
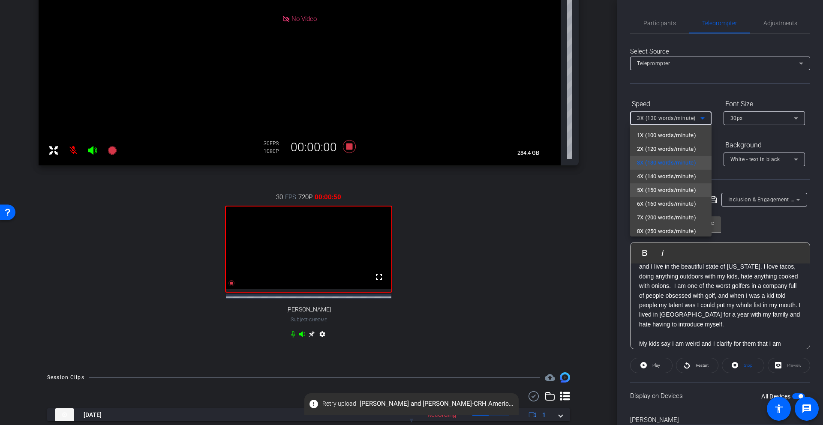
click at [668, 189] on span "5X (150 words/minute)" at bounding box center [666, 190] width 59 height 10
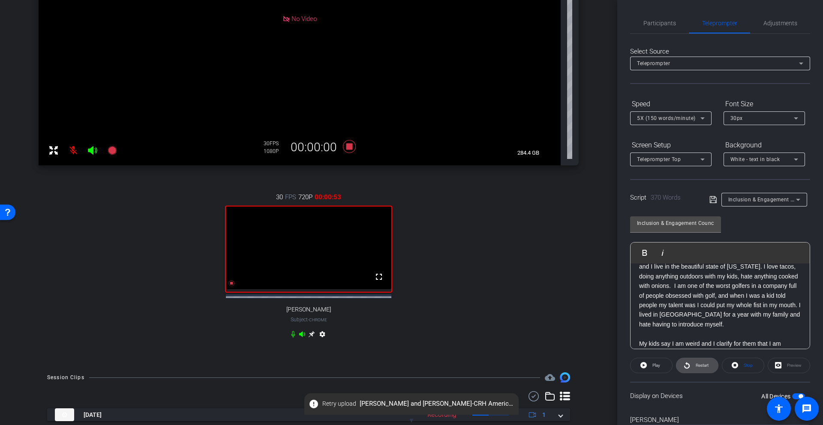
click at [699, 365] on span "Restart" at bounding box center [702, 365] width 13 height 5
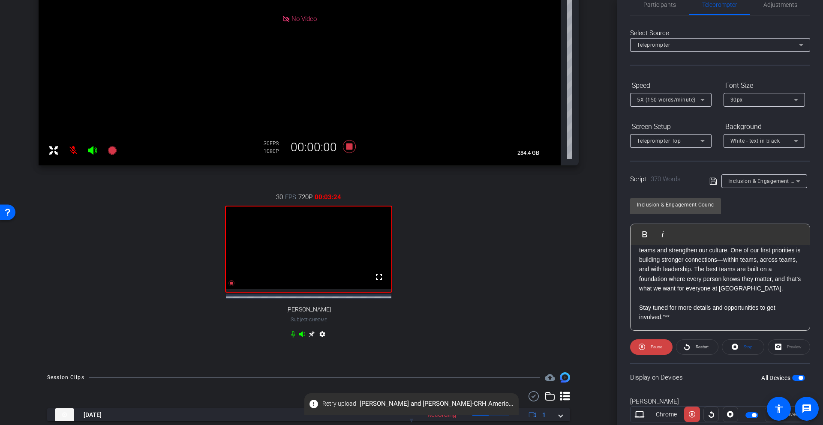
scroll to position [227, 0]
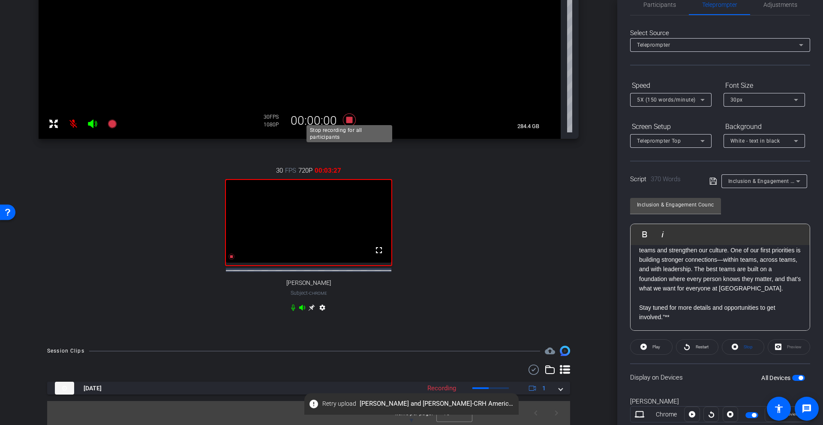
click at [349, 115] on icon at bounding box center [349, 120] width 13 height 13
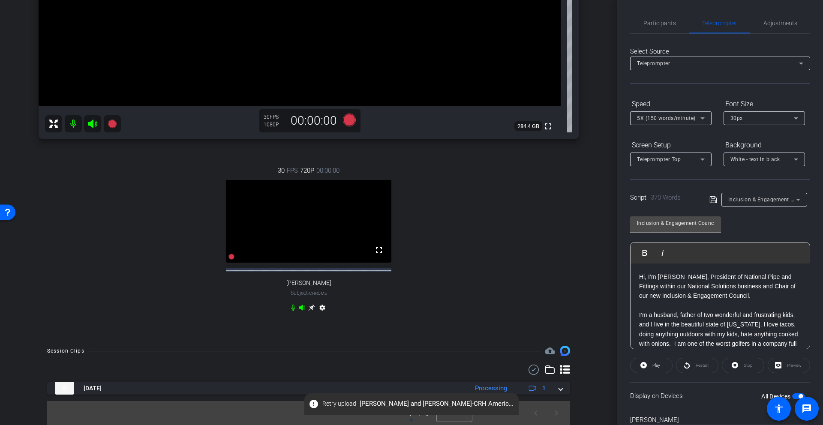
scroll to position [0, 0]
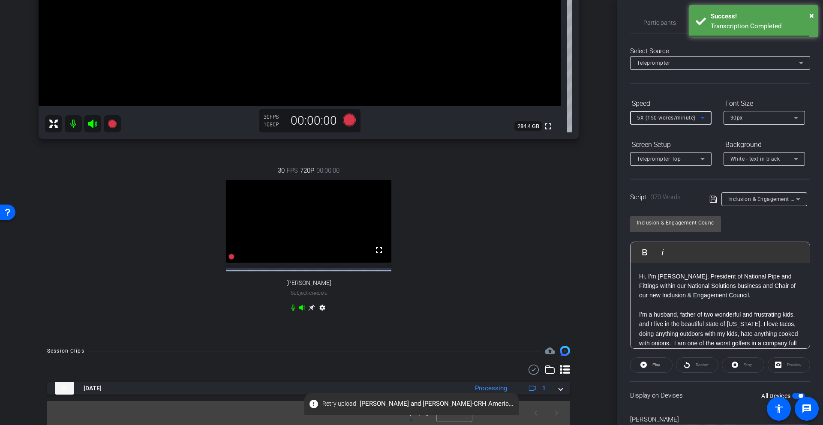
click at [648, 115] on span "5X (150 words/minute)" at bounding box center [666, 118] width 59 height 6
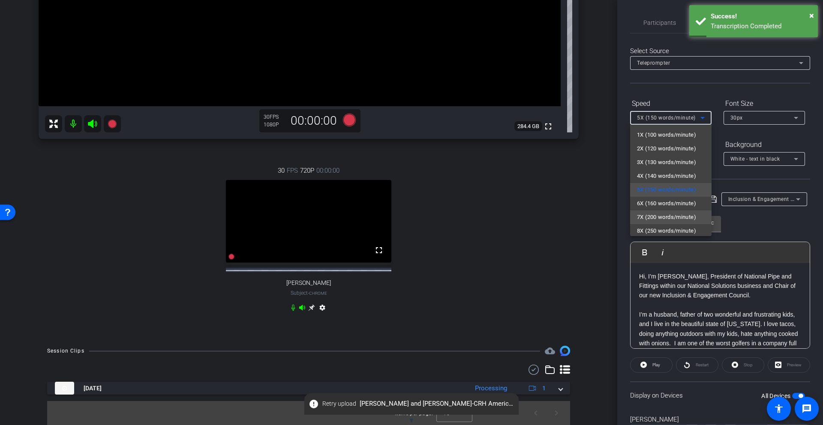
click at [655, 217] on span "7X (200 words/minute)" at bounding box center [666, 217] width 59 height 10
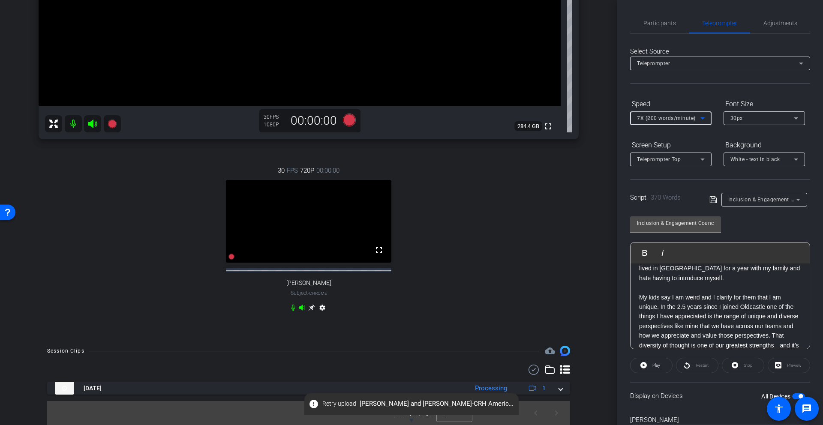
scroll to position [0, 0]
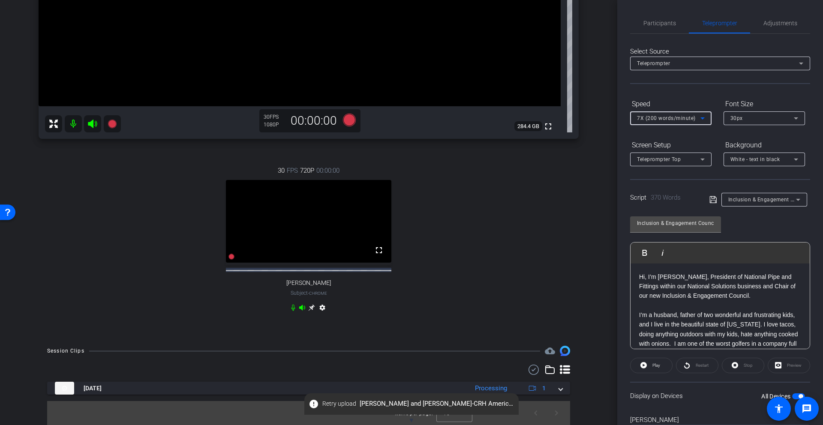
click at [662, 157] on span "Teleprompter Top" at bounding box center [659, 159] width 44 height 6
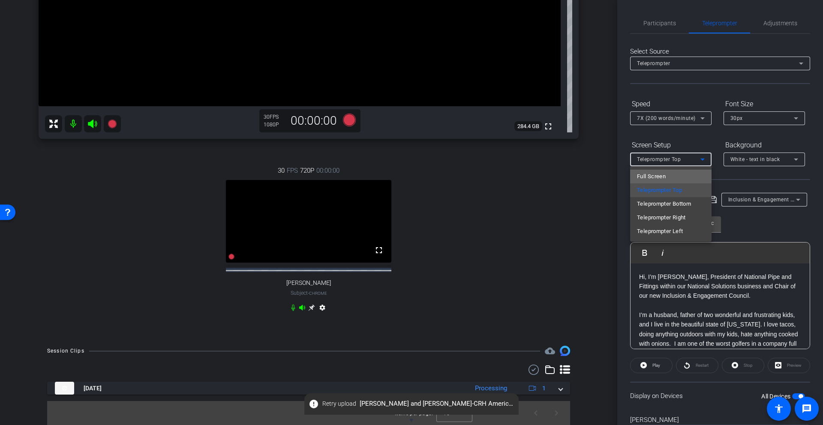
click at [660, 179] on span "Full Screen" at bounding box center [651, 176] width 29 height 10
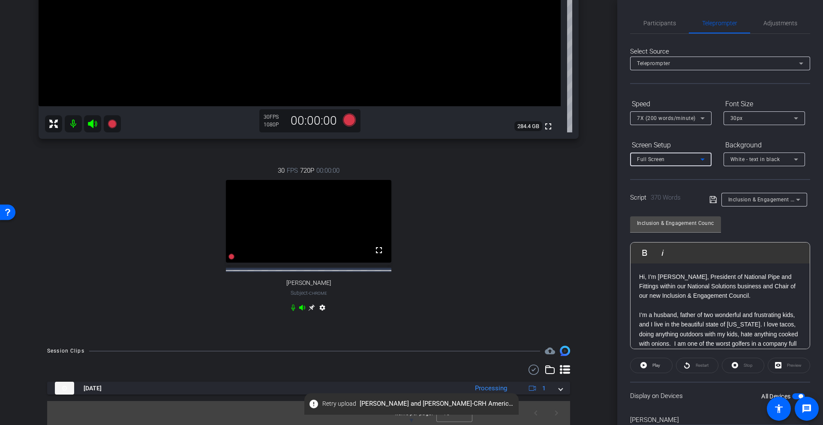
click at [657, 160] on span "Full Screen" at bounding box center [651, 159] width 28 height 6
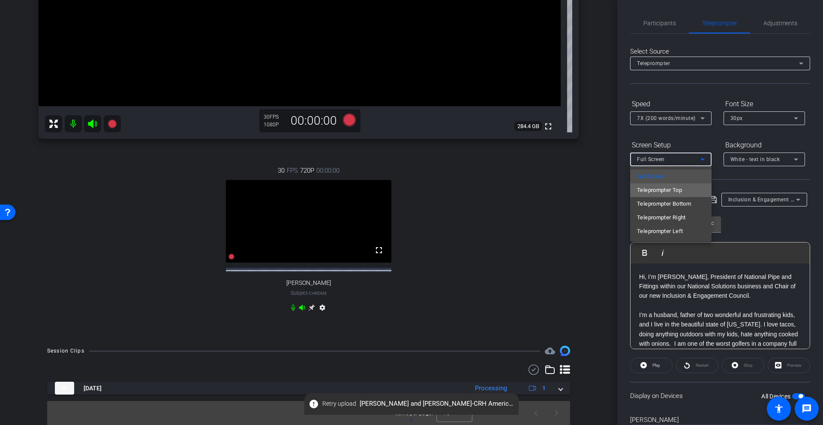
click at [657, 188] on span "Teleprompter Top" at bounding box center [659, 190] width 45 height 10
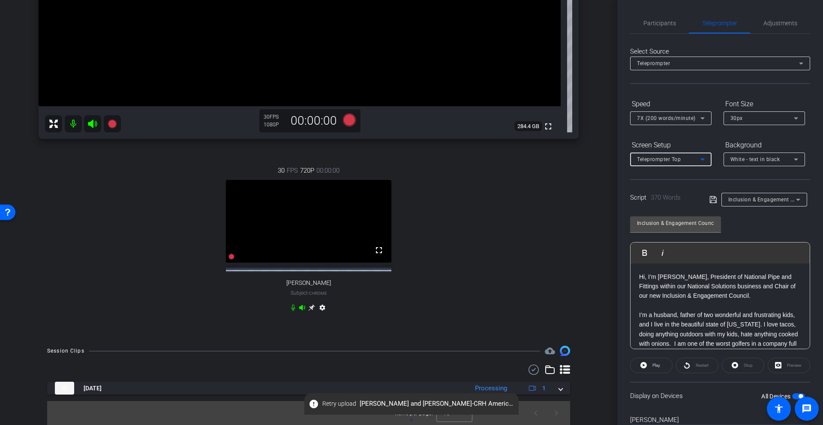
click at [656, 158] on span "Teleprompter Top" at bounding box center [659, 159] width 44 height 6
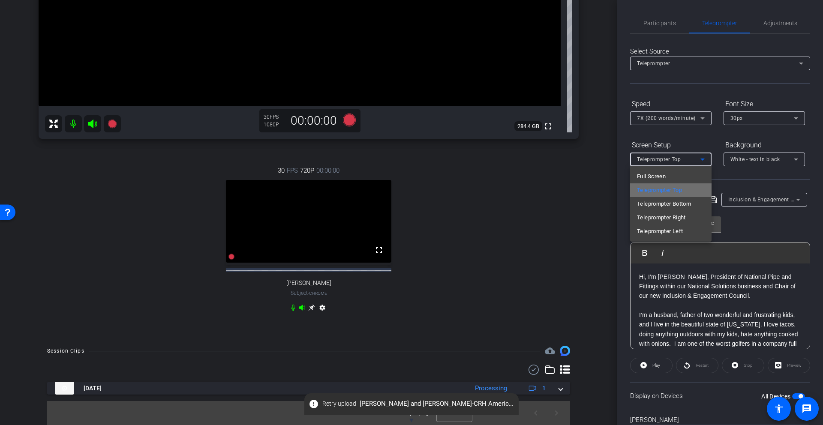
click at [654, 190] on span "Teleprompter Top" at bounding box center [659, 190] width 45 height 10
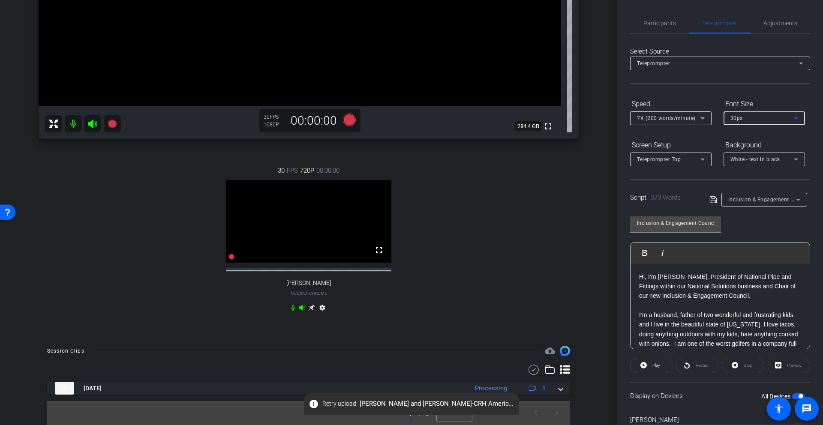
click at [738, 119] on span "30px" at bounding box center [736, 118] width 12 height 6
click at [739, 161] on span "40px" at bounding box center [736, 163] width 12 height 10
click at [742, 118] on div "40px" at bounding box center [761, 118] width 63 height 11
click at [739, 148] on span "30px" at bounding box center [736, 149] width 12 height 10
click at [736, 117] on span "30px" at bounding box center [736, 118] width 12 height 6
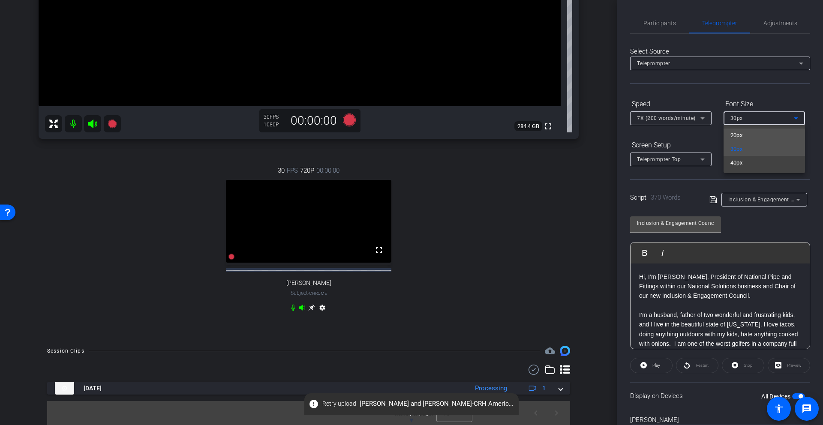
click at [734, 134] on span "20px" at bounding box center [736, 135] width 12 height 10
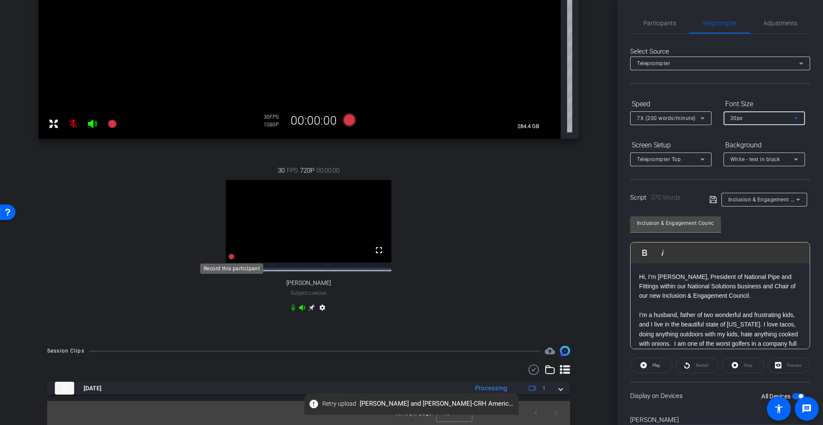
click at [231, 257] on icon at bounding box center [231, 257] width 6 height 6
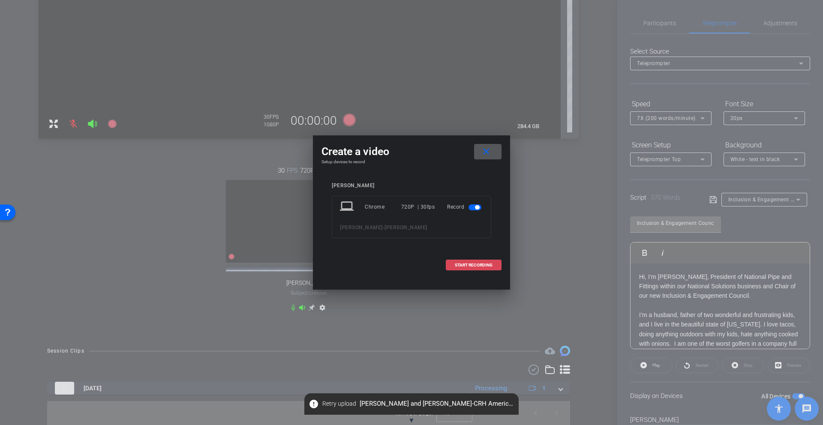
click at [480, 264] on span "START RECORDING" at bounding box center [474, 265] width 38 height 4
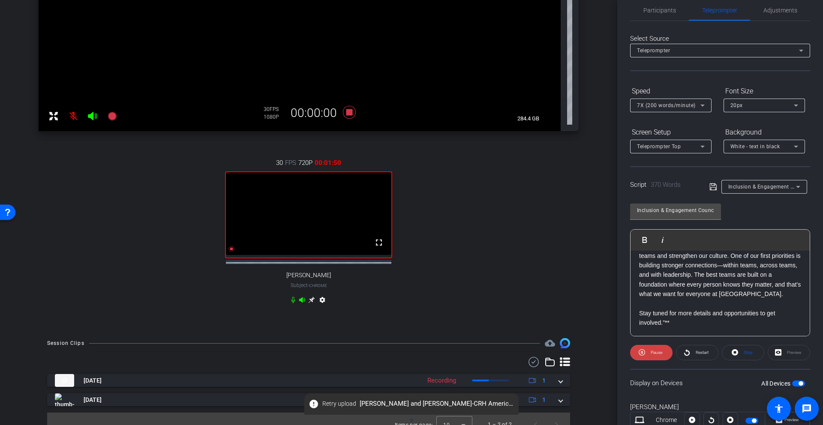
scroll to position [16, 0]
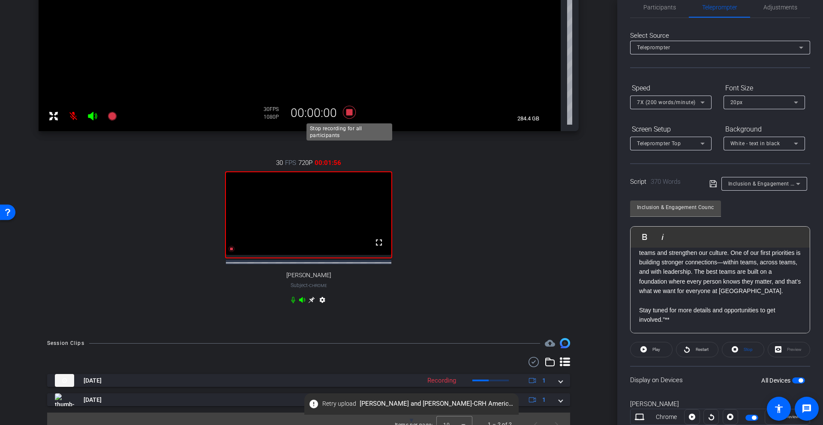
click at [351, 113] on icon at bounding box center [349, 112] width 13 height 13
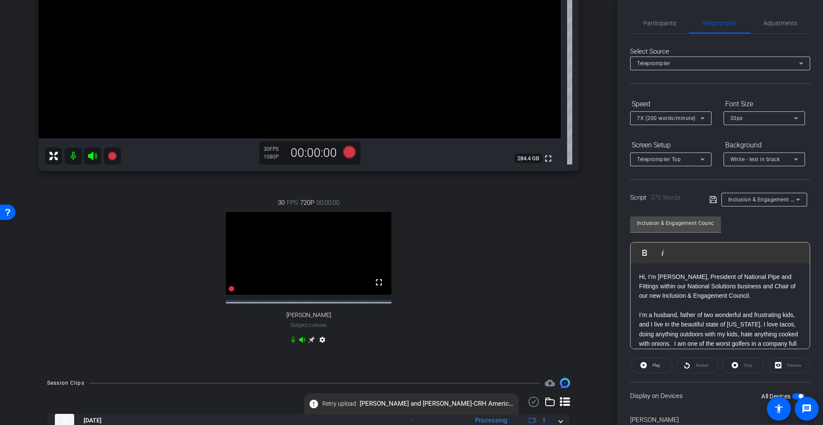
scroll to position [196, 0]
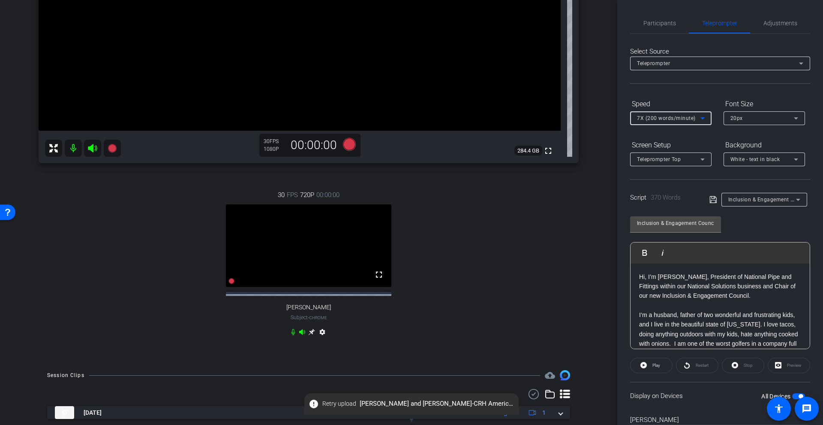
click at [648, 118] on span "7X (200 words/minute)" at bounding box center [666, 118] width 59 height 6
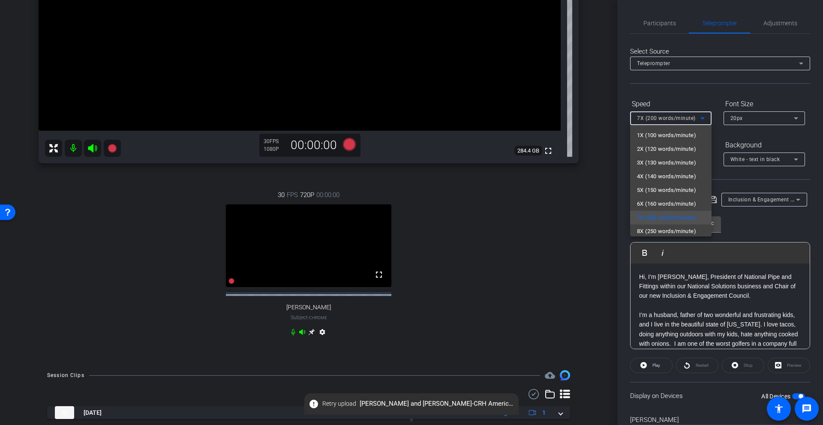
click at [555, 219] on div at bounding box center [411, 212] width 823 height 425
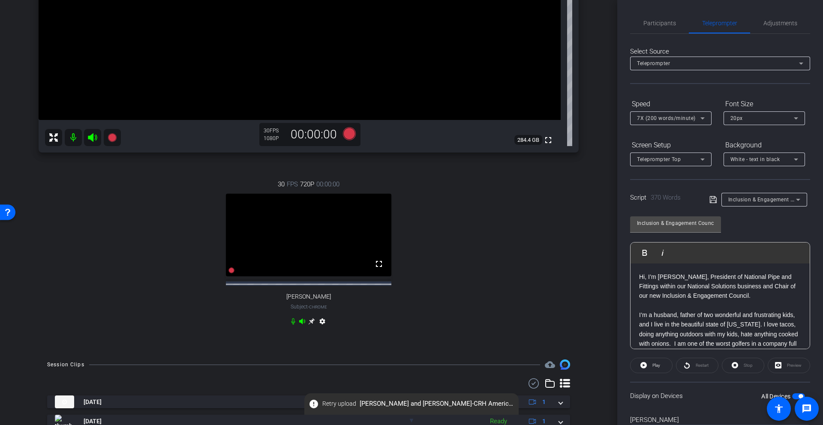
scroll to position [248, 0]
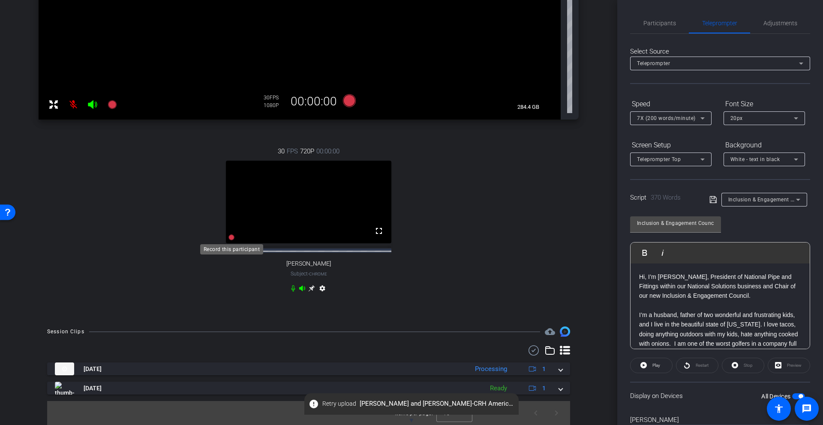
click at [230, 236] on icon at bounding box center [231, 237] width 6 height 6
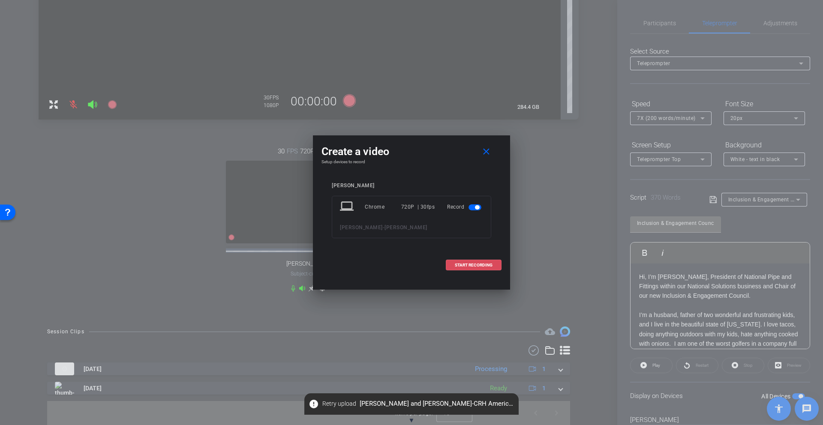
drag, startPoint x: 472, startPoint y: 265, endPoint x: 487, endPoint y: 258, distance: 16.9
click at [471, 265] on span "START RECORDING" at bounding box center [474, 265] width 38 height 4
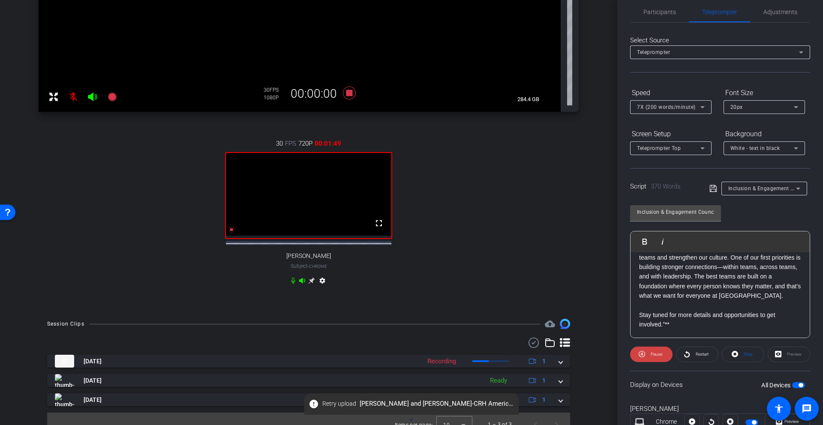
scroll to position [12, 0]
click at [350, 93] on icon at bounding box center [349, 93] width 13 height 13
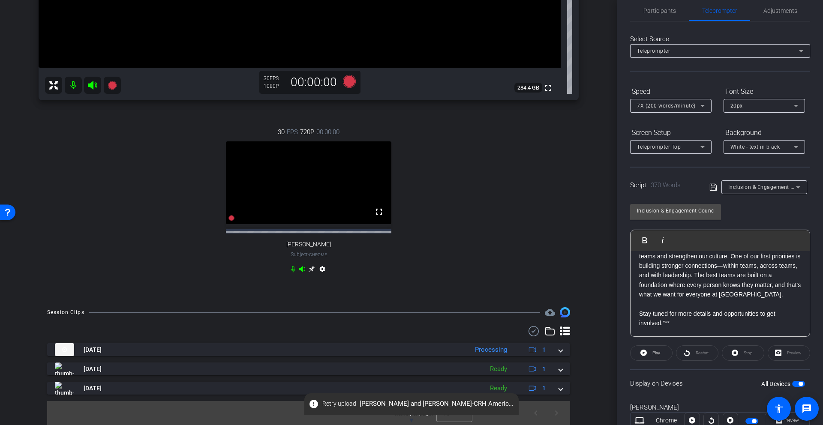
scroll to position [267, 0]
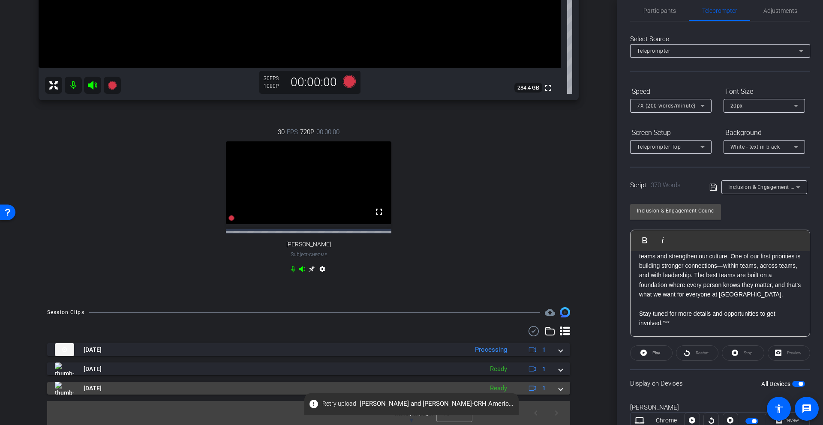
click at [563, 387] on mat-expansion-panel-header "[DATE] Ready 1" at bounding box center [308, 388] width 523 height 13
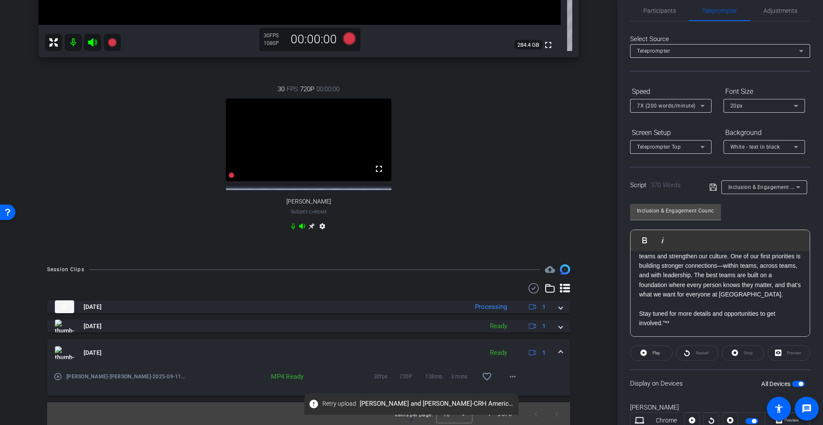
scroll to position [311, 0]
click at [514, 375] on mat-icon "more_horiz" at bounding box center [512, 375] width 10 height 10
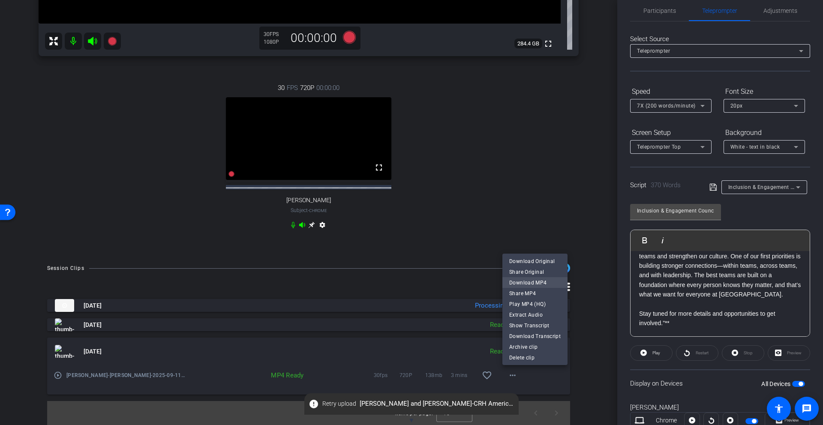
click at [524, 283] on span "Download MP4" at bounding box center [534, 283] width 51 height 10
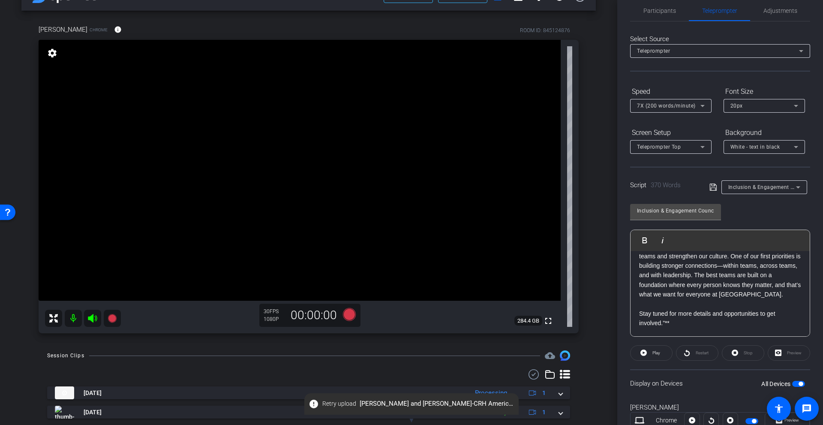
scroll to position [44, 0]
